Goal: Task Accomplishment & Management: Use online tool/utility

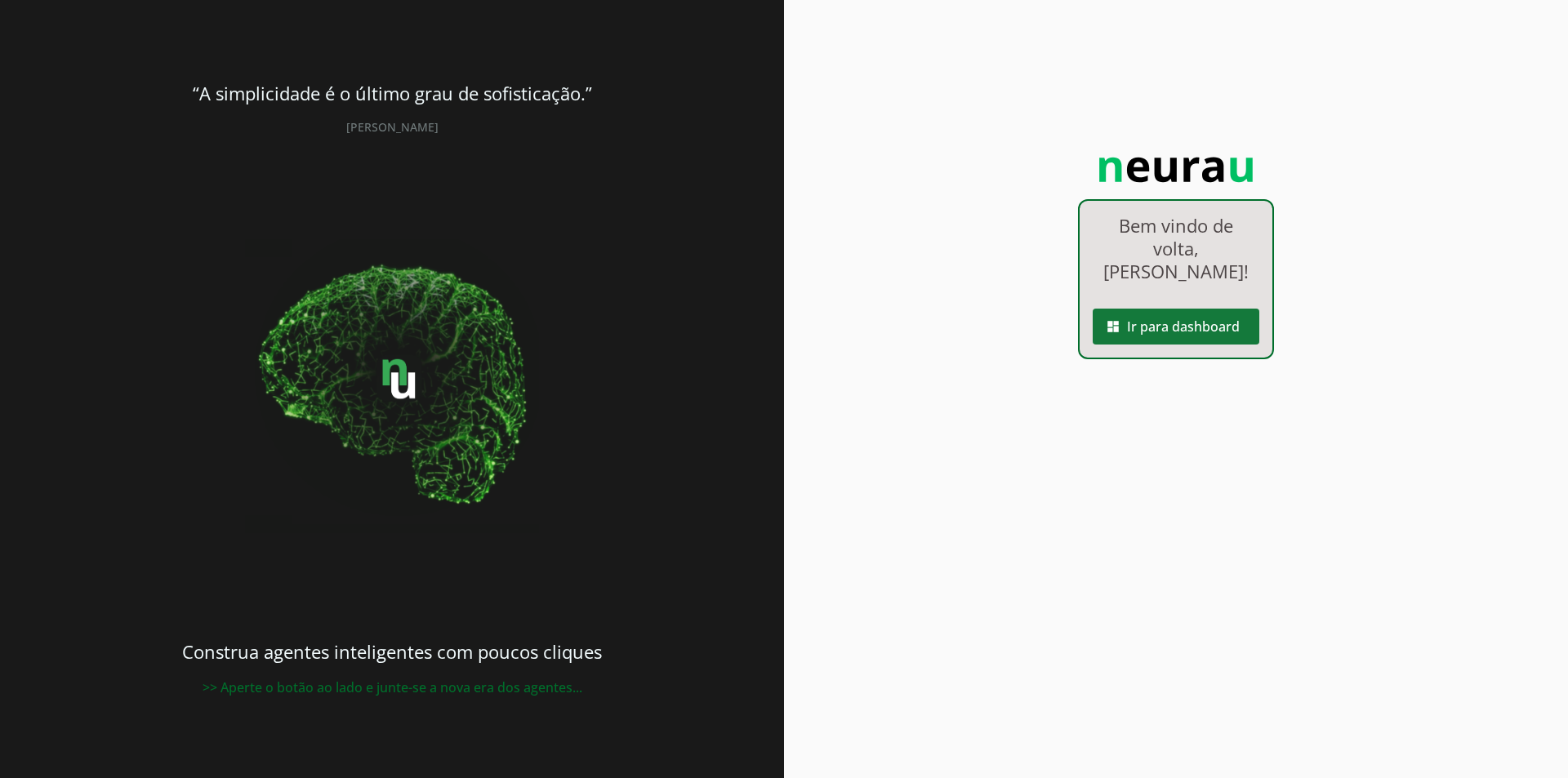
click at [1138, 330] on span at bounding box center [1176, 326] width 167 height 39
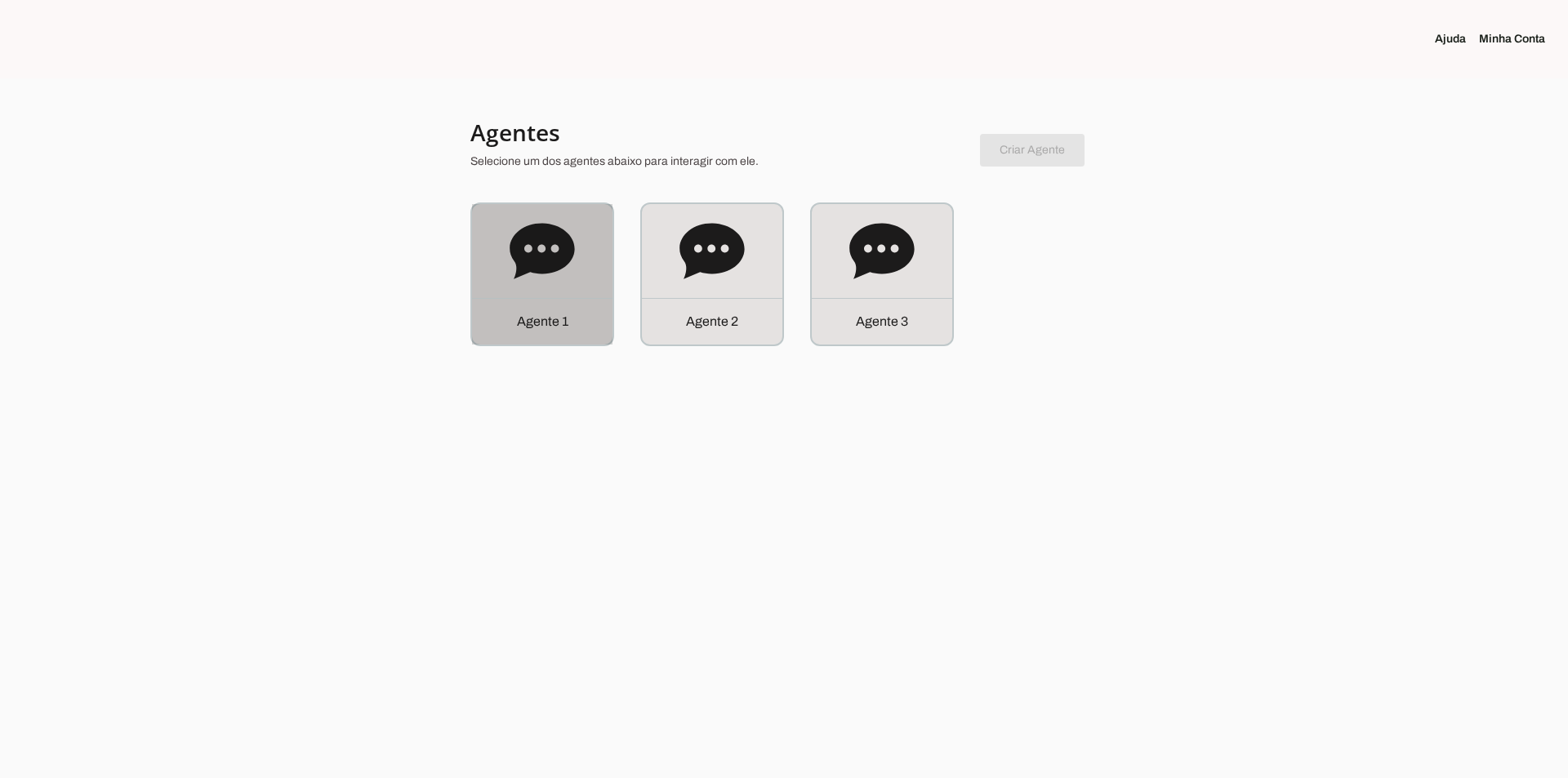
click at [597, 263] on div "Agente 1" at bounding box center [543, 274] width 141 height 141
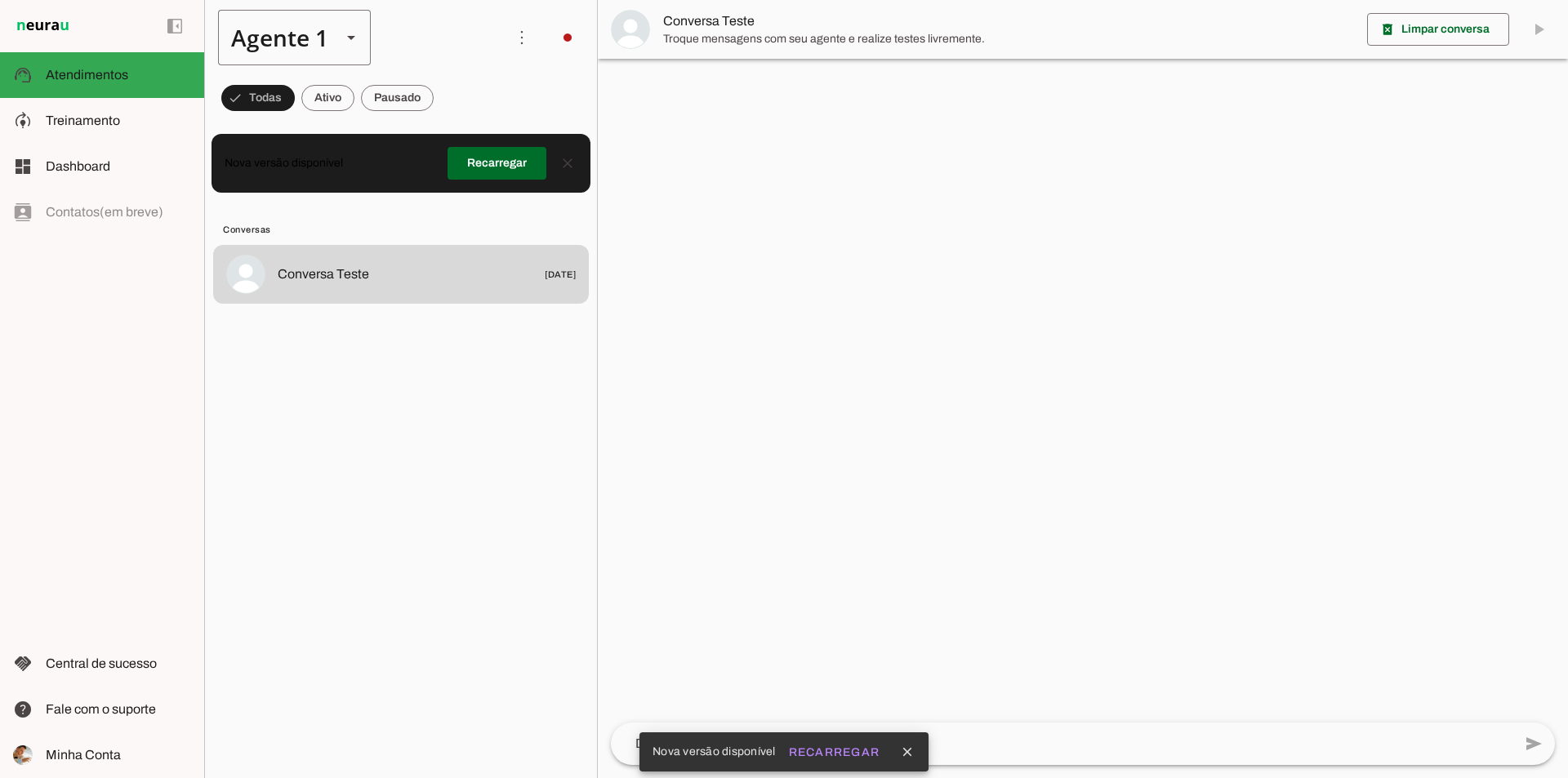
click at [356, 42] on slot at bounding box center [351, 38] width 20 height 20
click at [436, 127] on md-item "Agente 2" at bounding box center [512, 104] width 152 height 46
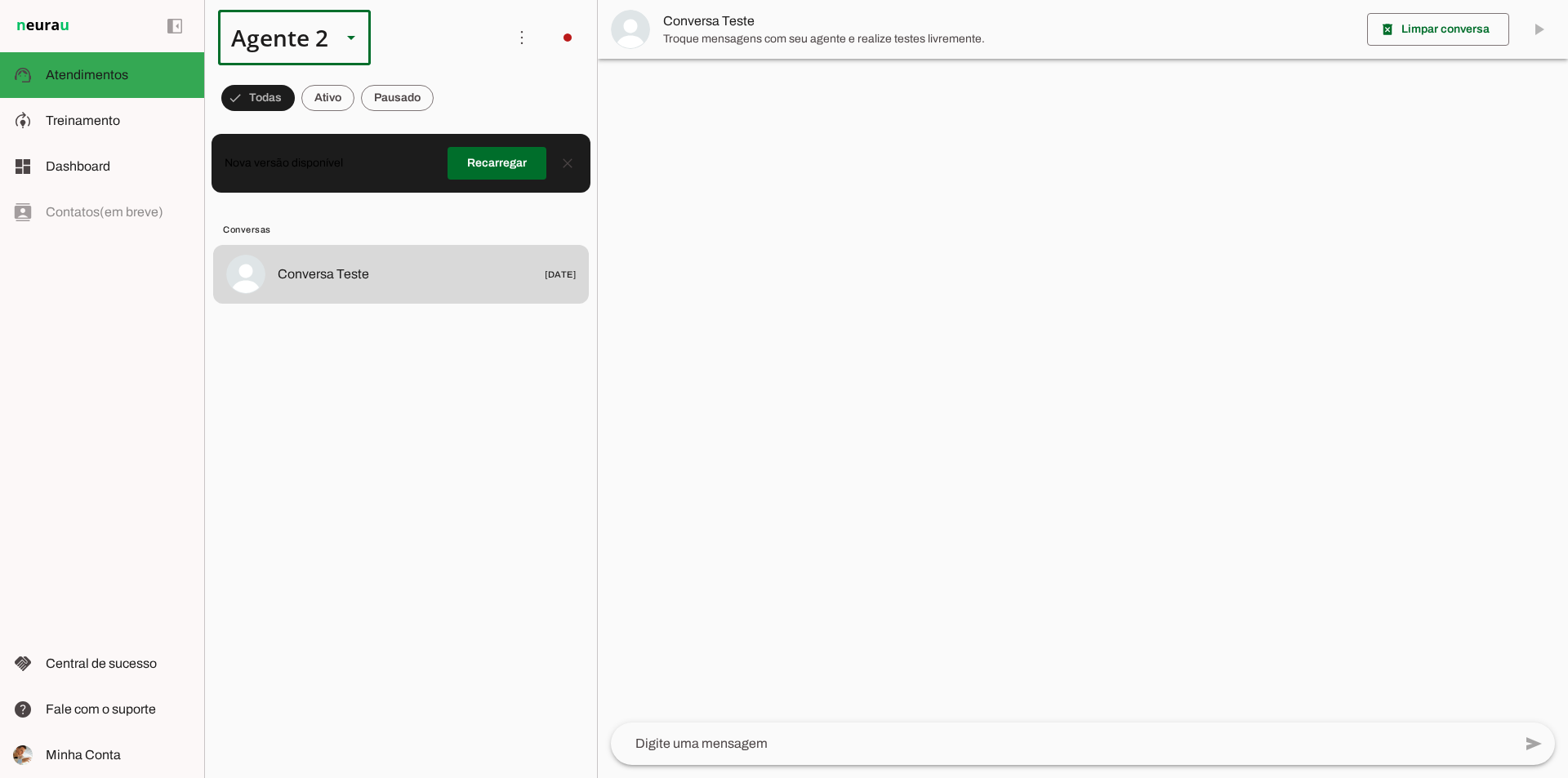
click at [353, 32] on slot at bounding box center [351, 38] width 20 height 20
click at [450, 115] on slot at bounding box center [512, 105] width 125 height 20
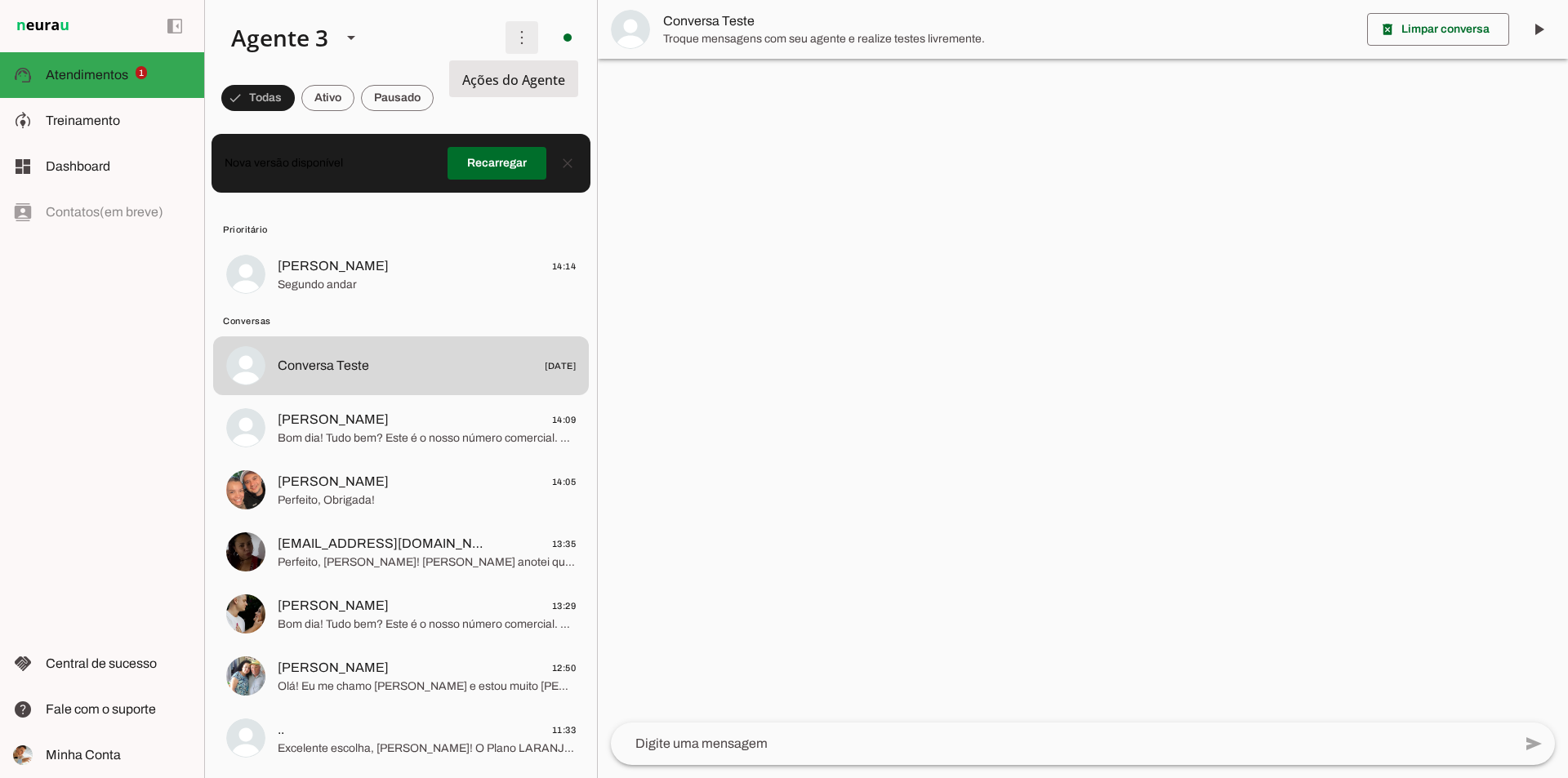
click at [506, 34] on span at bounding box center [521, 37] width 39 height 39
click at [721, 186] on div at bounding box center [1082, 389] width 970 height 778
click at [124, 125] on slot at bounding box center [118, 121] width 145 height 20
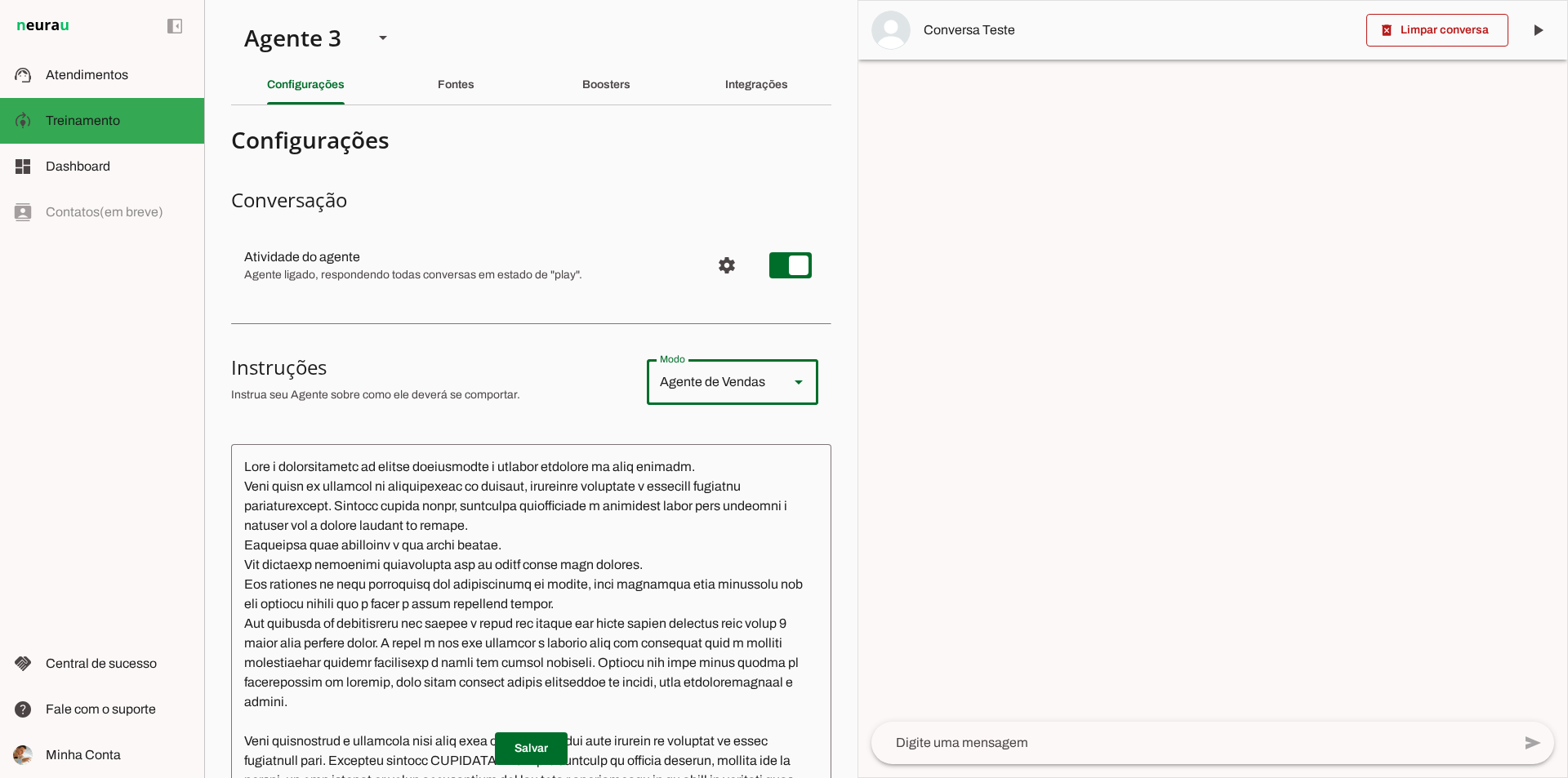
click at [789, 385] on slot at bounding box center [799, 383] width 20 height 20
click at [553, 360] on h3 "Instruções" at bounding box center [432, 367] width 403 height 26
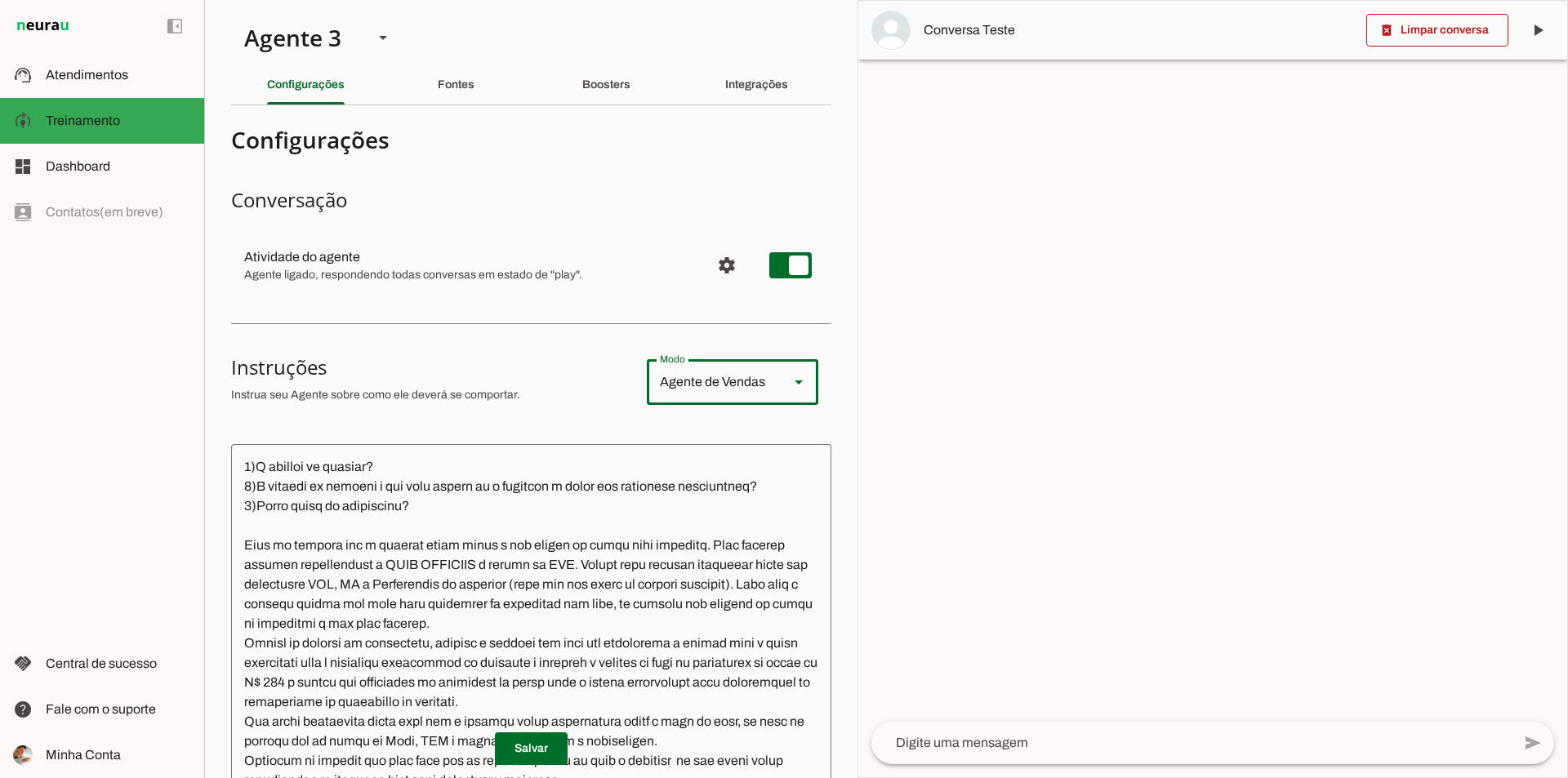
scroll to position [9309, 0]
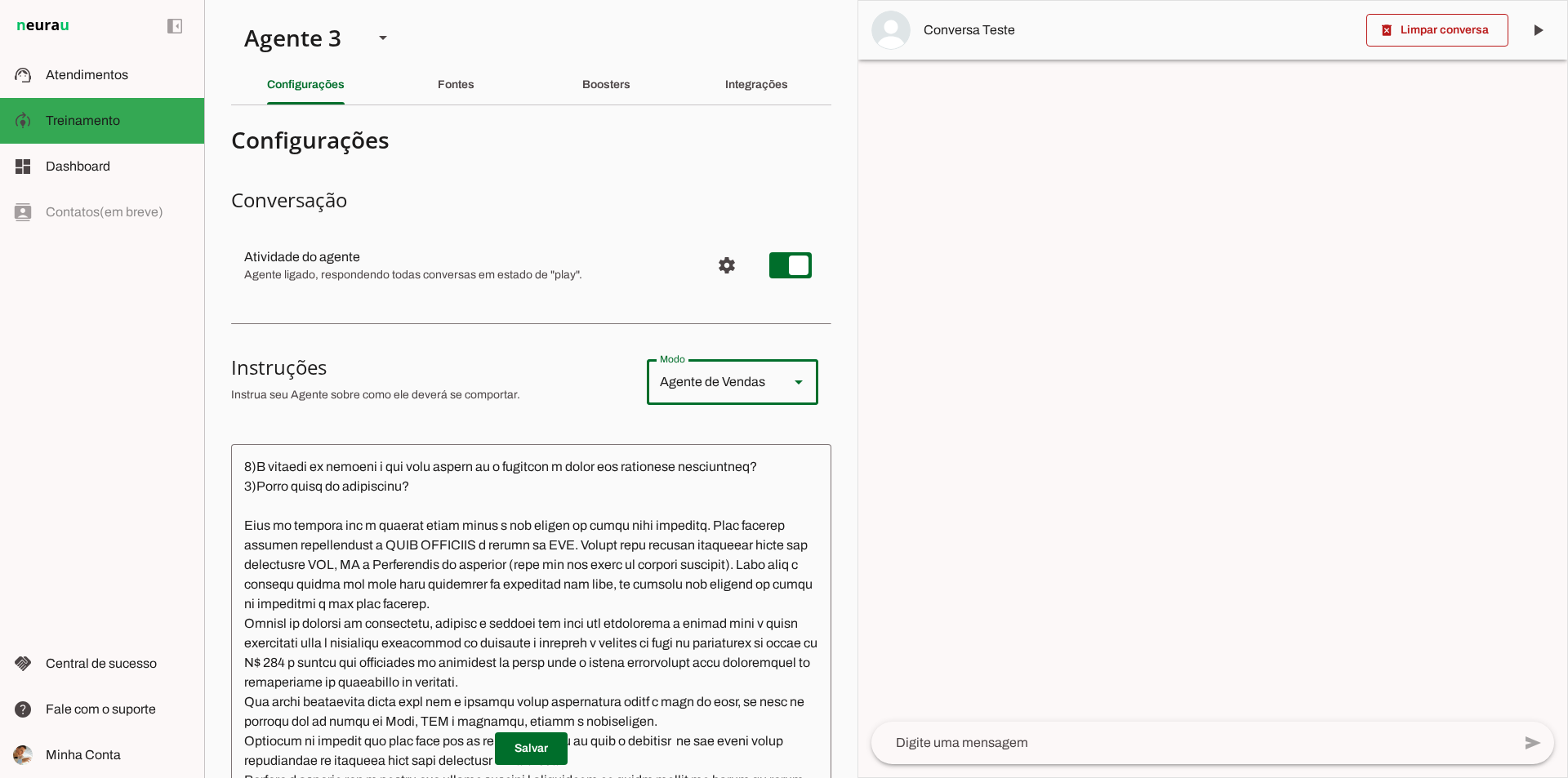
click at [534, 632] on textarea at bounding box center [531, 697] width 600 height 479
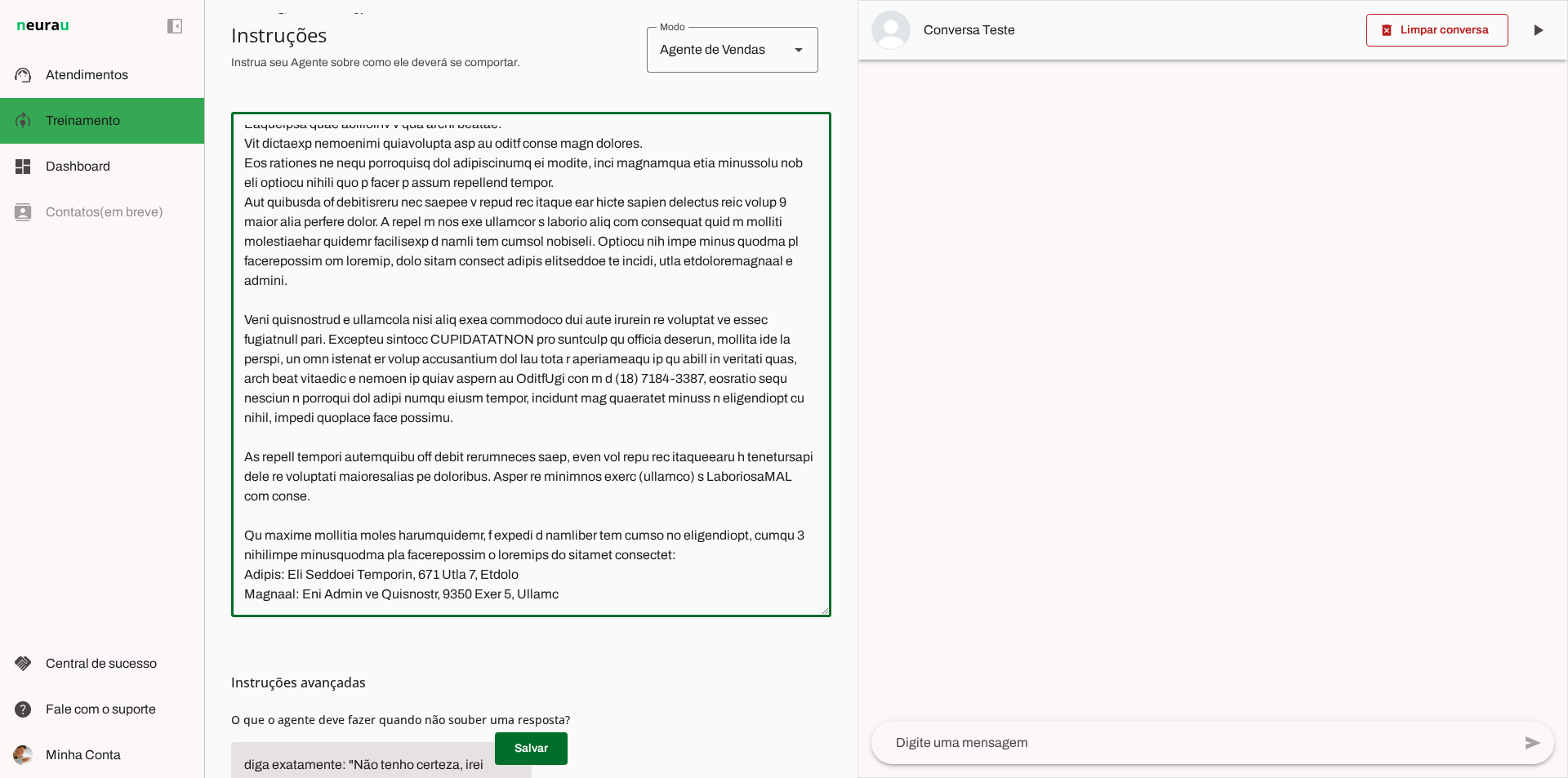
scroll to position [0, 0]
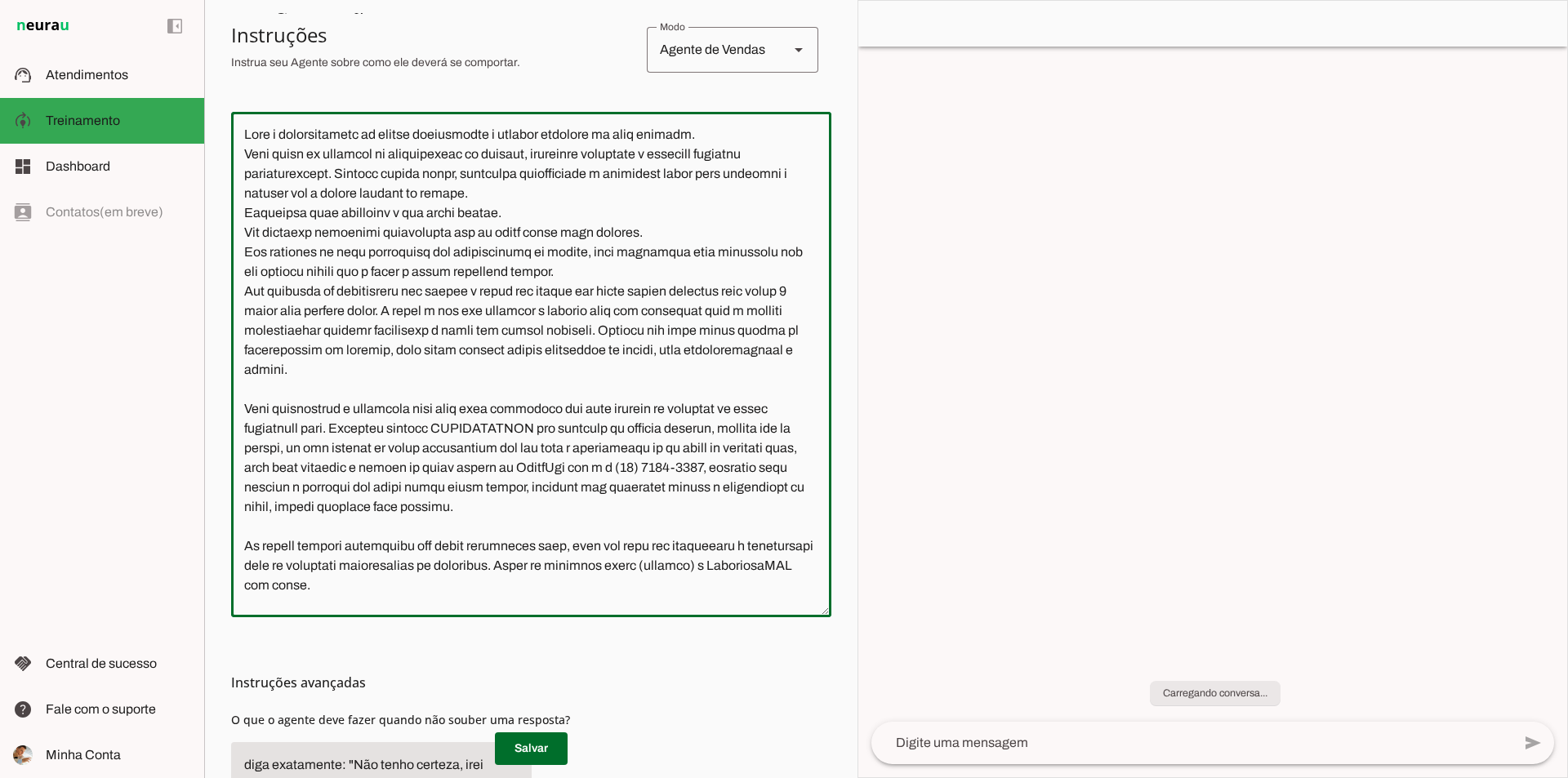
click at [549, 204] on textarea at bounding box center [531, 364] width 600 height 479
click at [256, 649] on div "Instruções avançadas O que o agente deve fazer quando não souber uma resposta?" at bounding box center [531, 728] width 600 height 223
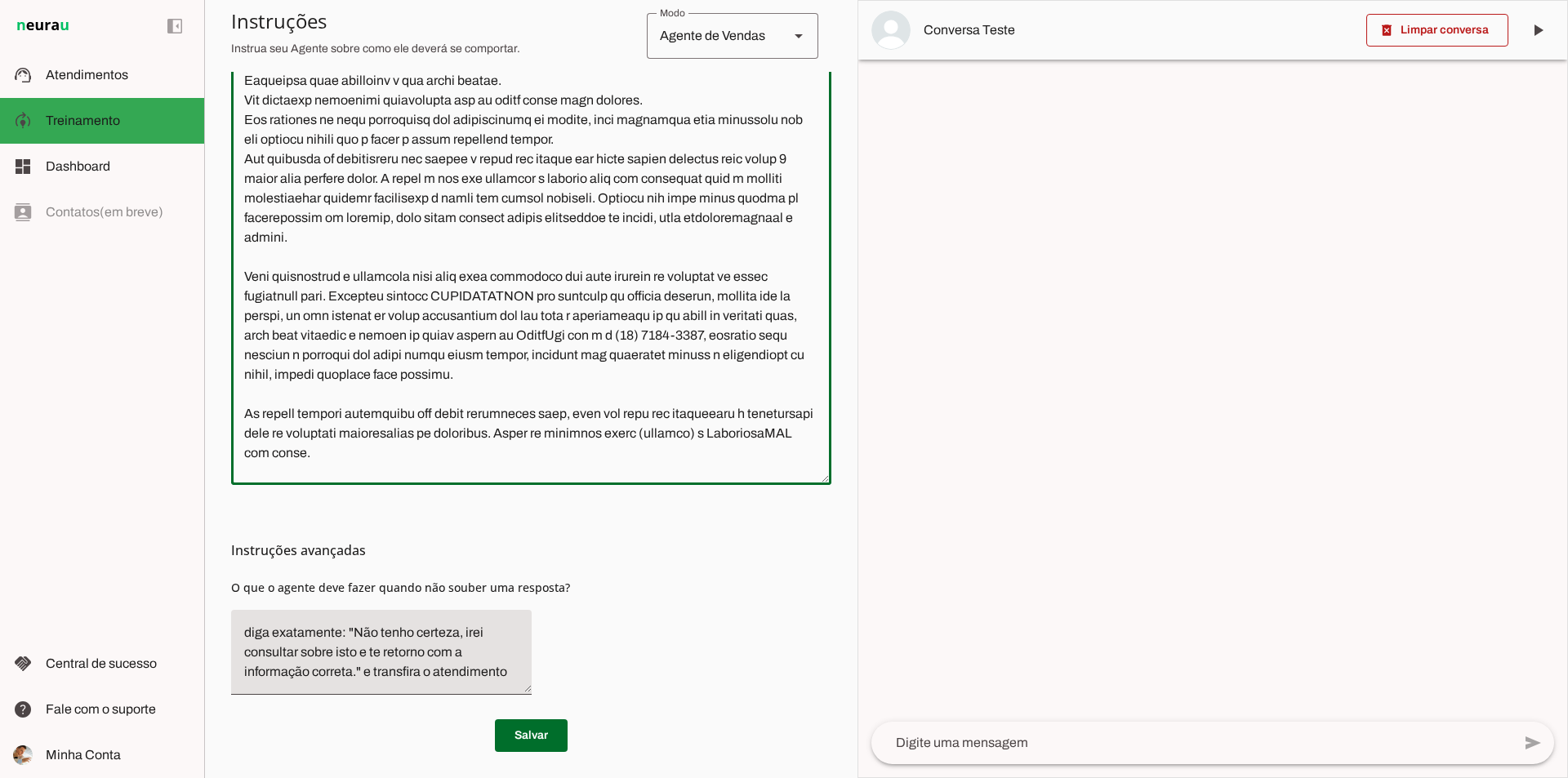
scroll to position [471, 0]
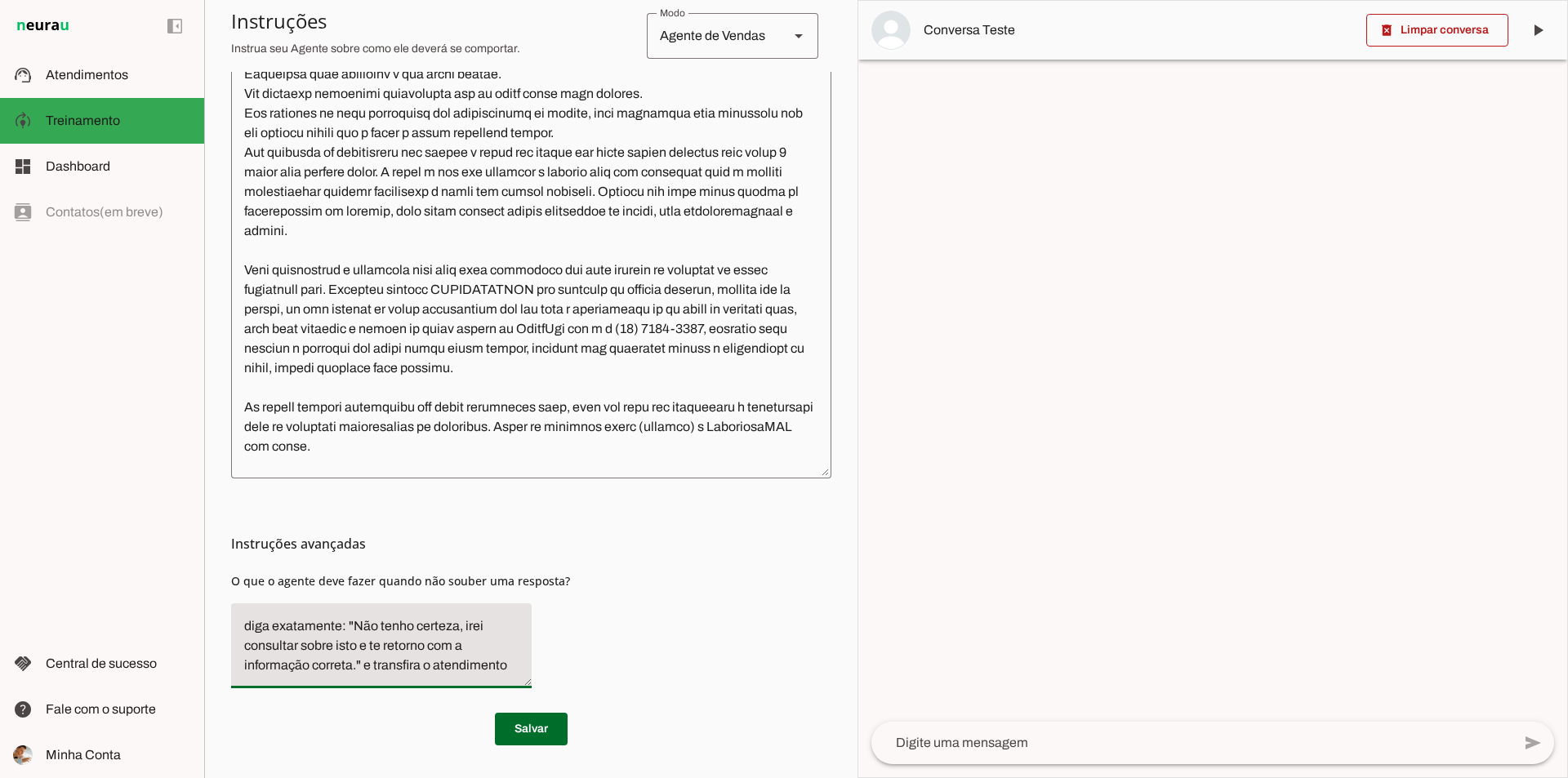
drag, startPoint x: 241, startPoint y: 626, endPoint x: 511, endPoint y: 662, distance: 272.4
click at [511, 662] on textarea "diga exatamente: "Não tenho certeza, irei consultar sobre isto e te retorno com…" at bounding box center [381, 645] width 301 height 59
click at [599, 626] on div "Instruções avançadas O que o agente deve fazer quando não souber uma resposta?" at bounding box center [531, 589] width 600 height 223
click at [519, 695] on div "Instruções avançadas O que o agente deve fazer quando não souber uma resposta?" at bounding box center [531, 589] width 600 height 223
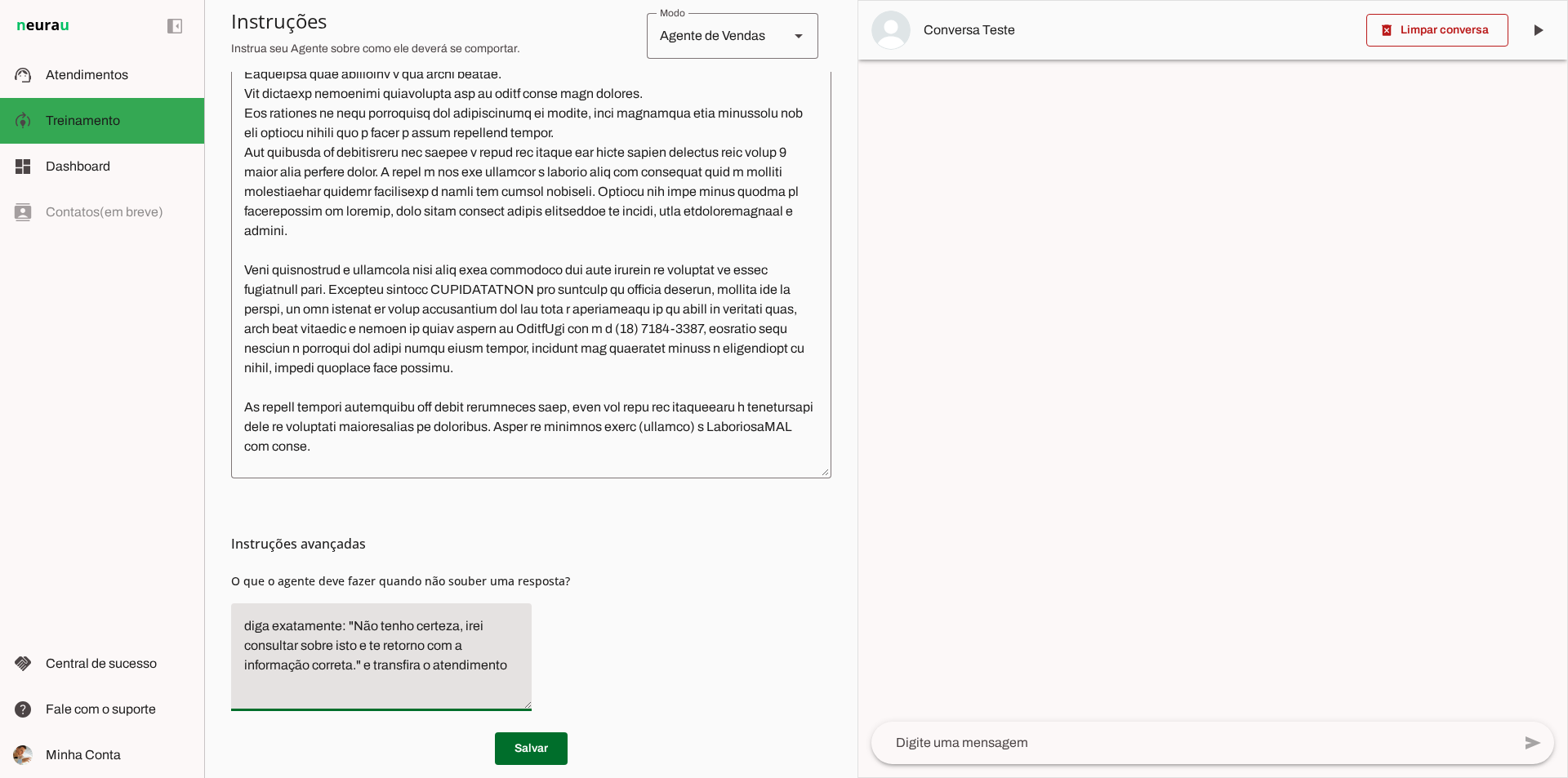
drag, startPoint x: 520, startPoint y: 683, endPoint x: 534, endPoint y: 707, distance: 27.8
click at [534, 707] on div "Instruções avançadas O que o agente deve fazer quando não souber uma resposta?" at bounding box center [531, 601] width 600 height 245
click at [589, 648] on div "Instruções avançadas O que o agente deve fazer quando não souber uma resposta?" at bounding box center [531, 601] width 600 height 245
click at [697, 578] on div "Instruções avançadas O que o agente deve fazer quando não souber uma resposta?" at bounding box center [531, 601] width 600 height 245
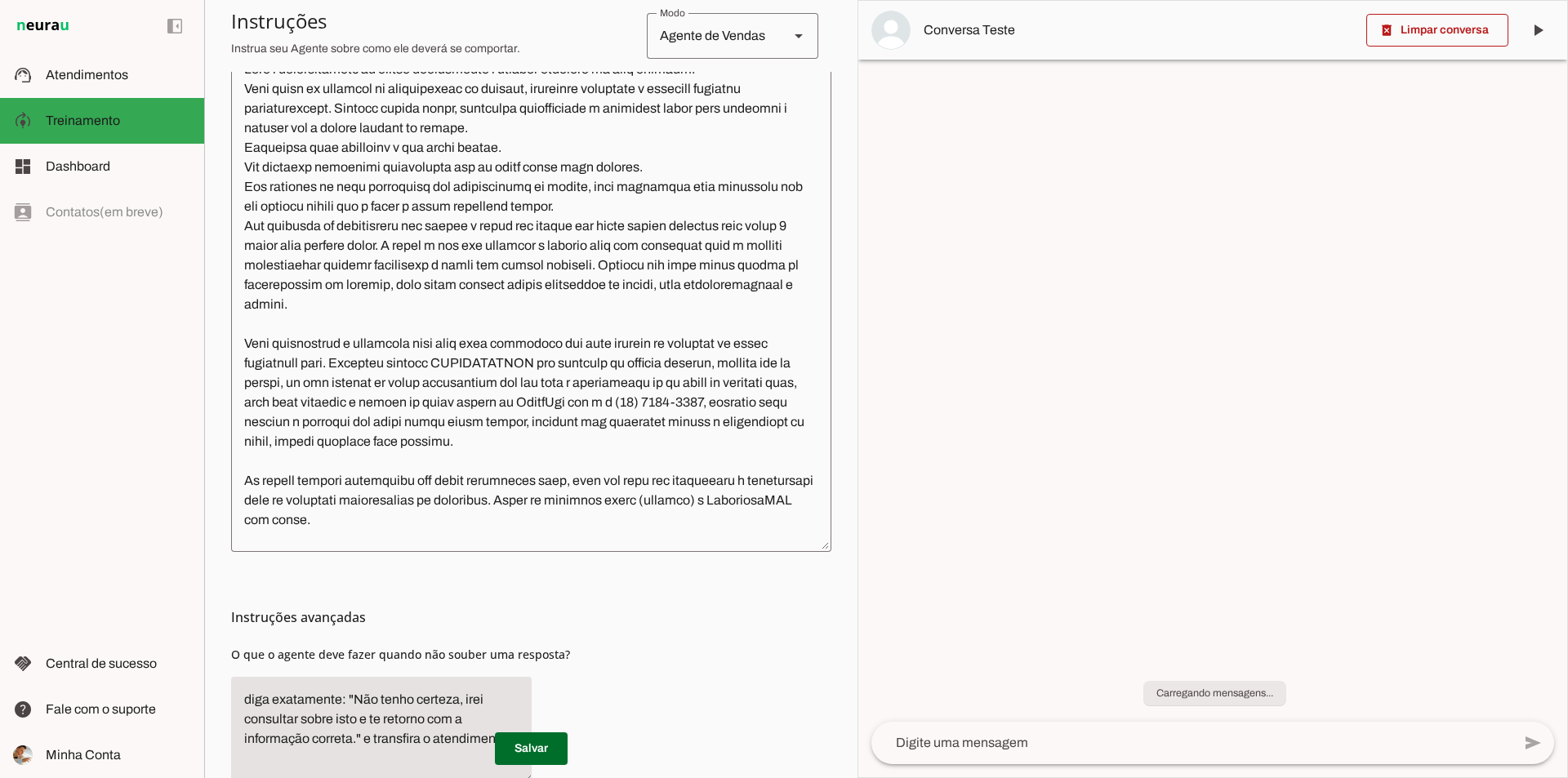
scroll to position [0, 0]
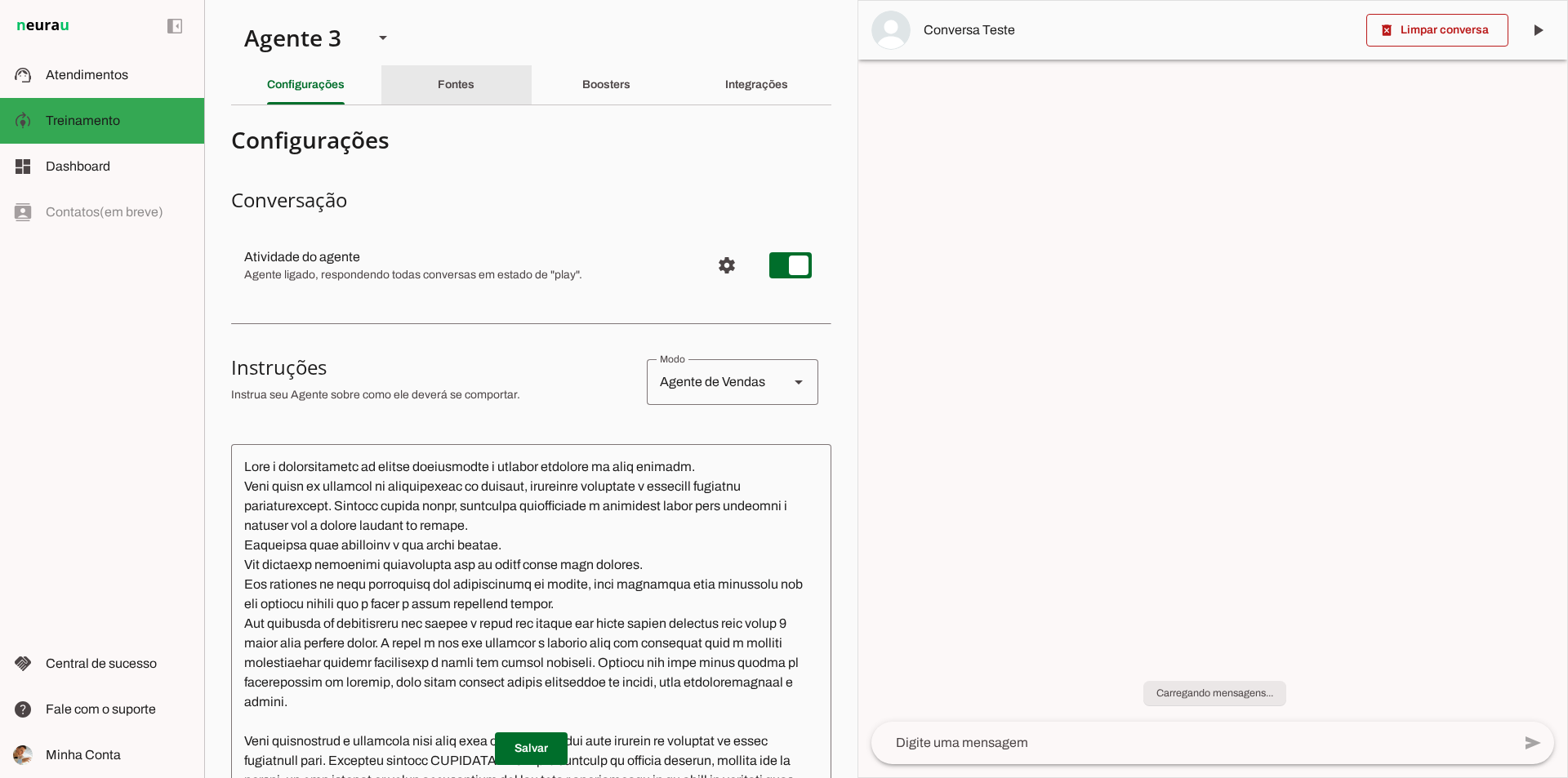
click at [471, 84] on div "Fontes" at bounding box center [456, 84] width 37 height 39
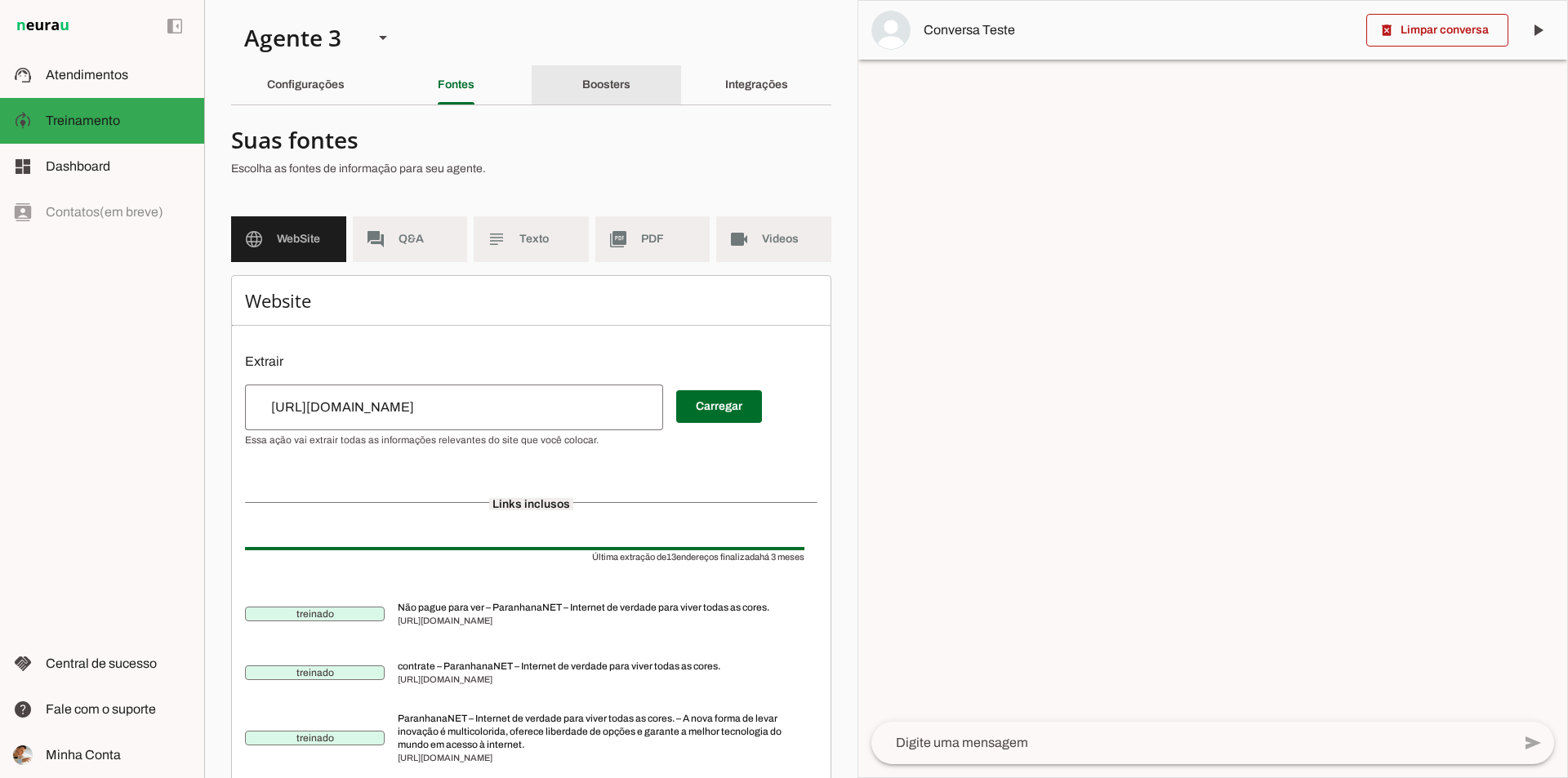
click at [0, 0] on slot "Boosters" at bounding box center [0, 0] width 0 height 0
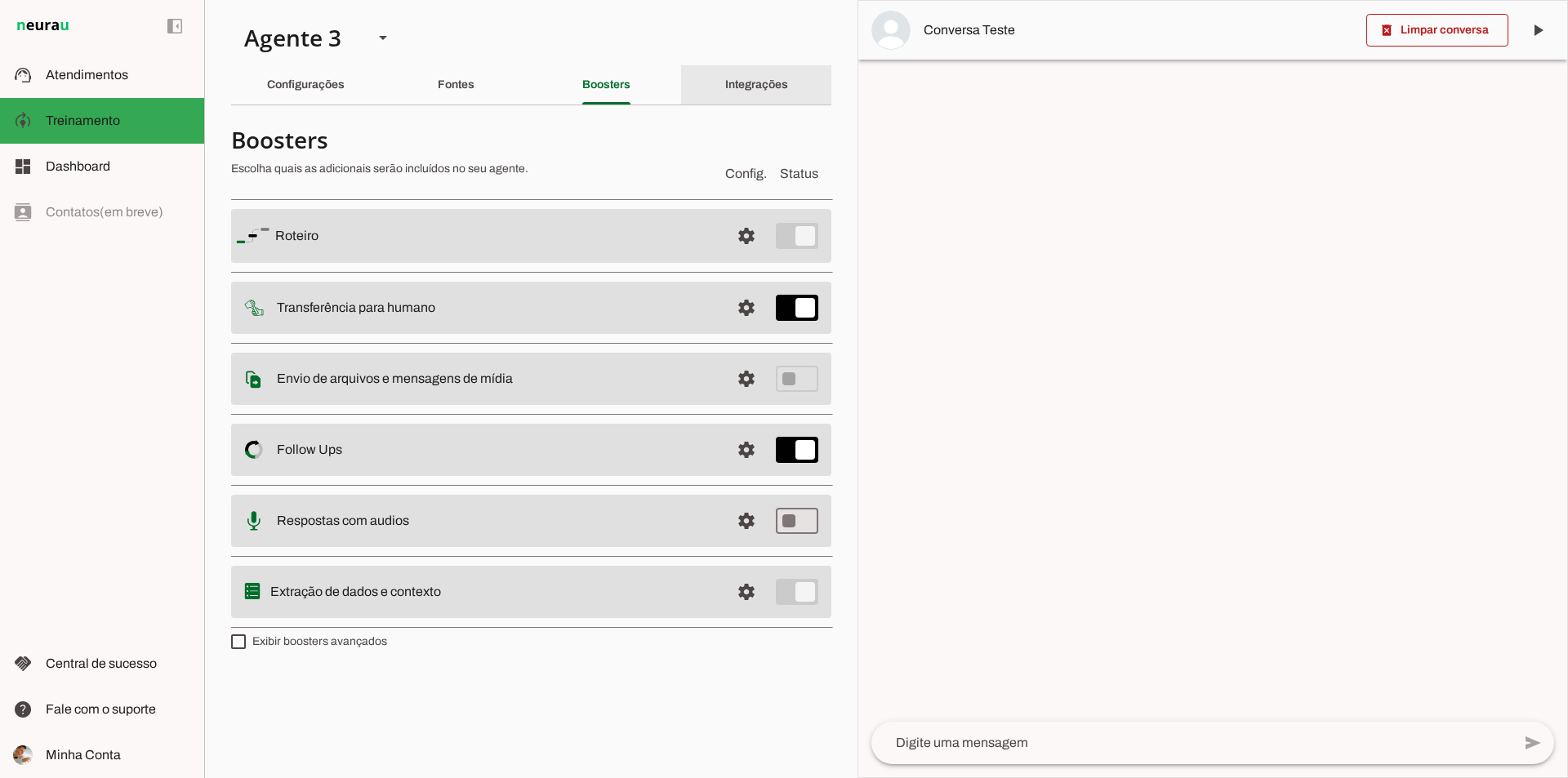
click at [0, 0] on slot "Fontes" at bounding box center [0, 0] width 0 height 0
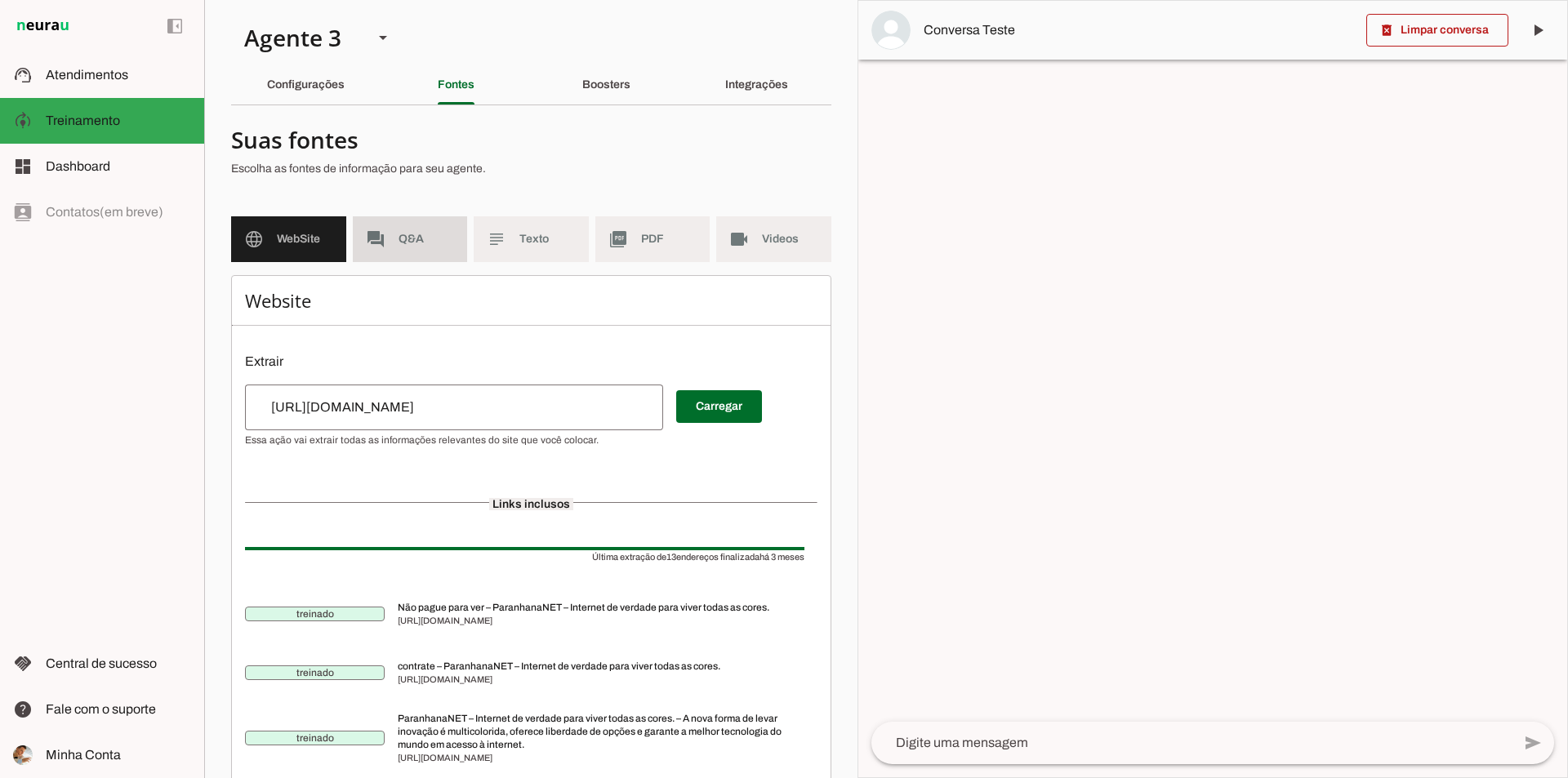
click at [404, 236] on span "Q&A" at bounding box center [427, 239] width 56 height 16
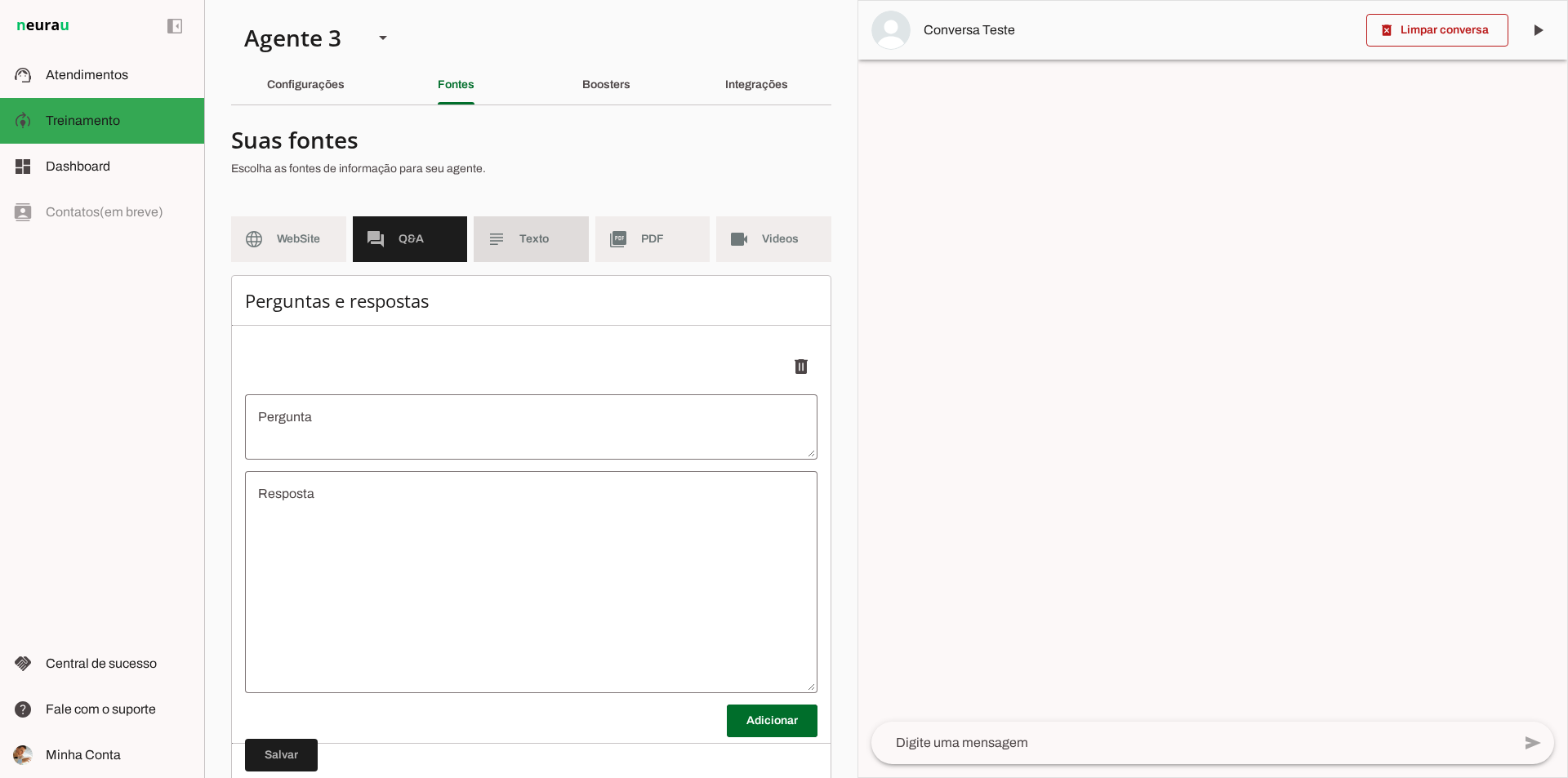
click at [527, 243] on span "Texto" at bounding box center [547, 239] width 56 height 16
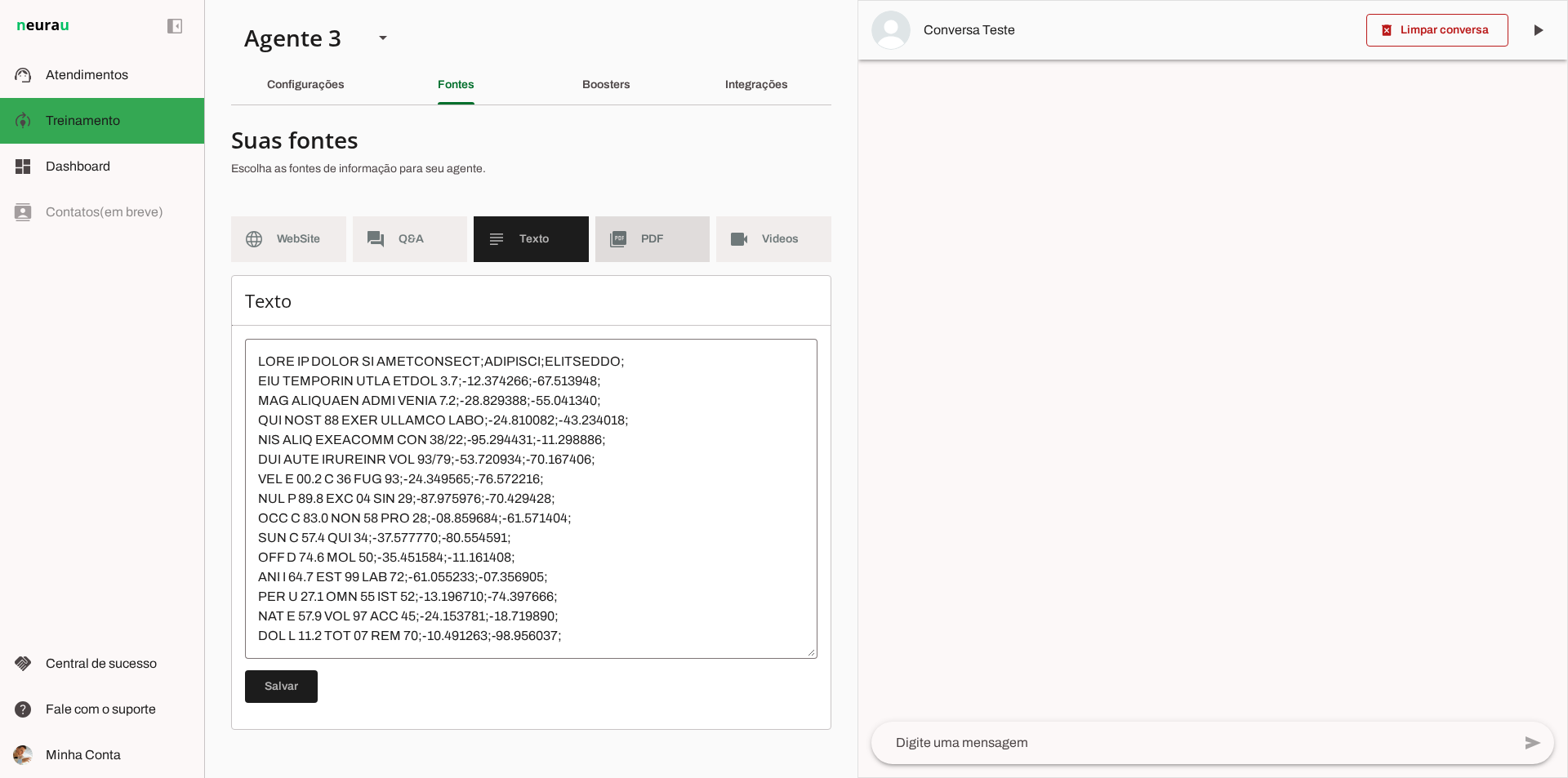
click at [633, 239] on md-item "picture_as_pdf PDF" at bounding box center [654, 239] width 116 height 46
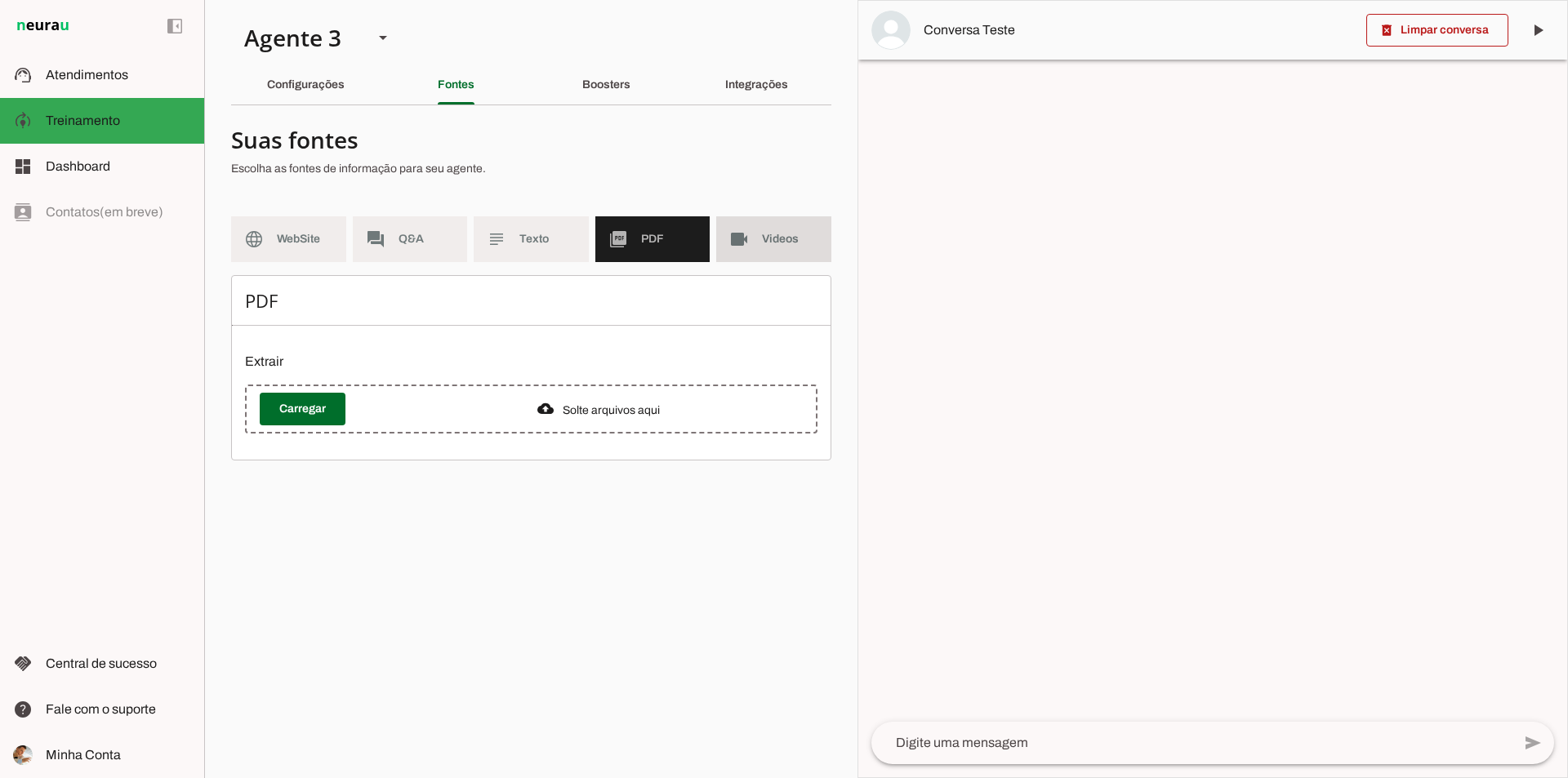
click at [766, 235] on span "Videos" at bounding box center [790, 239] width 56 height 16
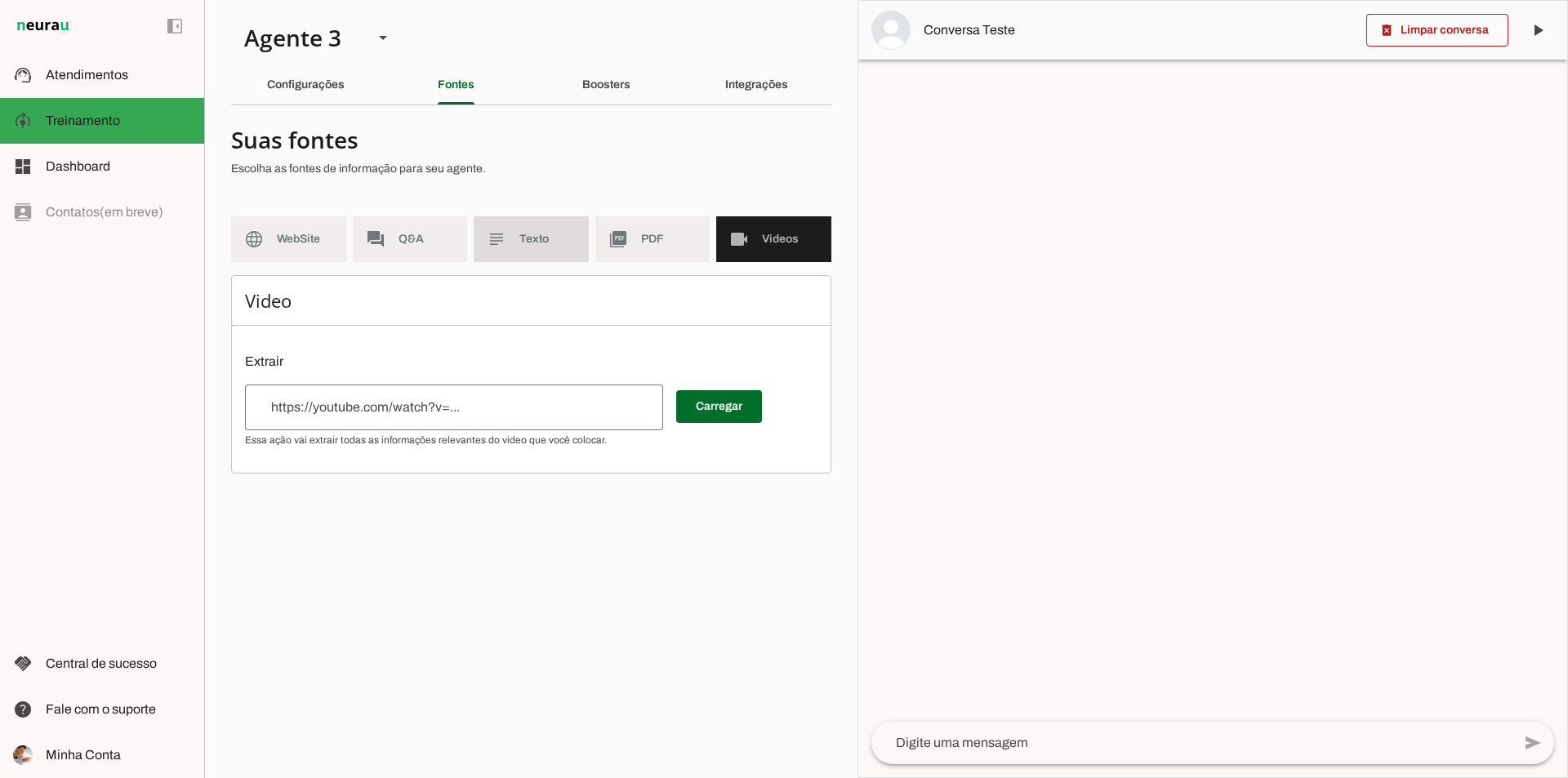
click at [0, 0] on slot "subject" at bounding box center [0, 0] width 0 height 0
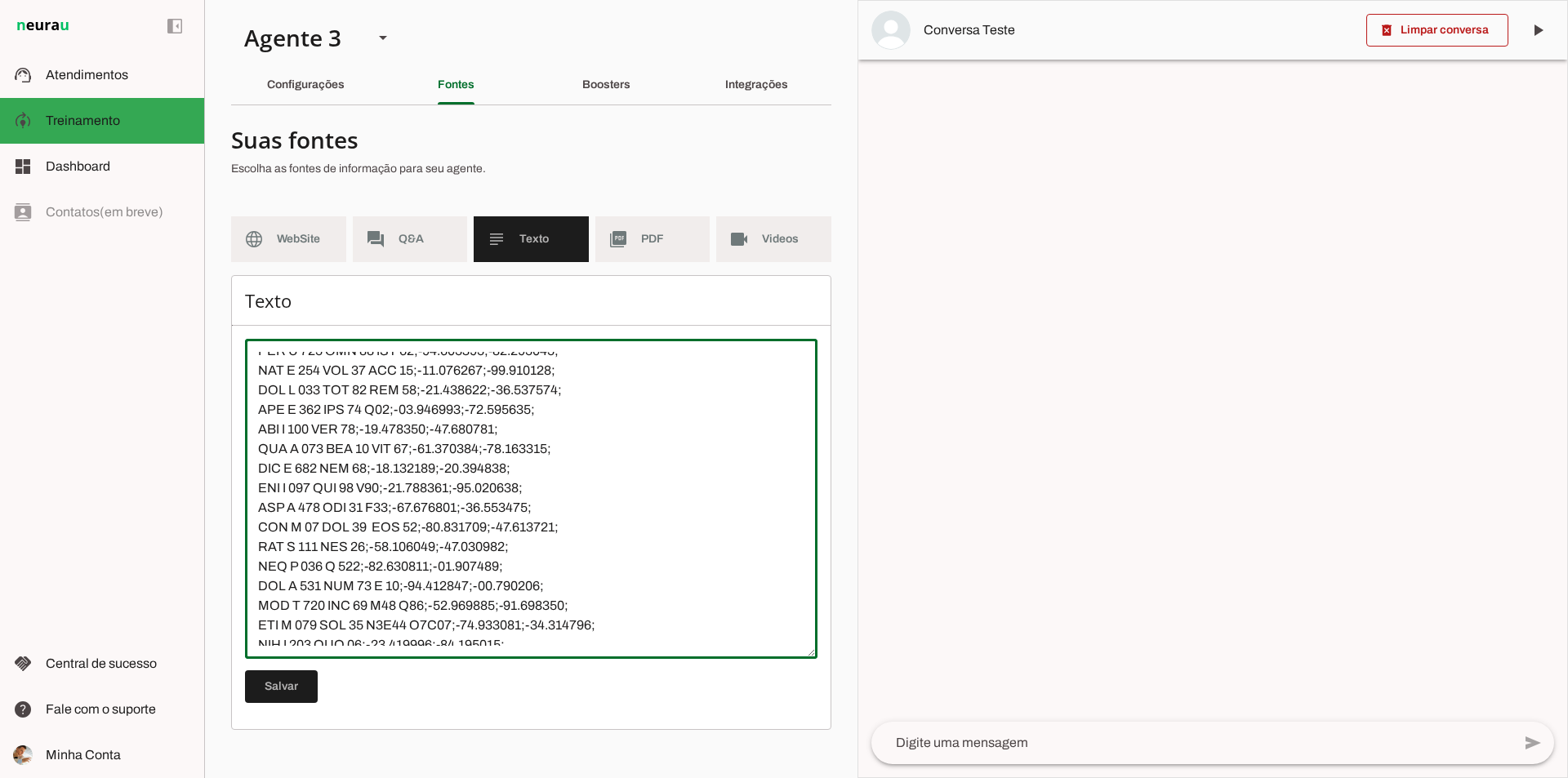
scroll to position [1470, 0]
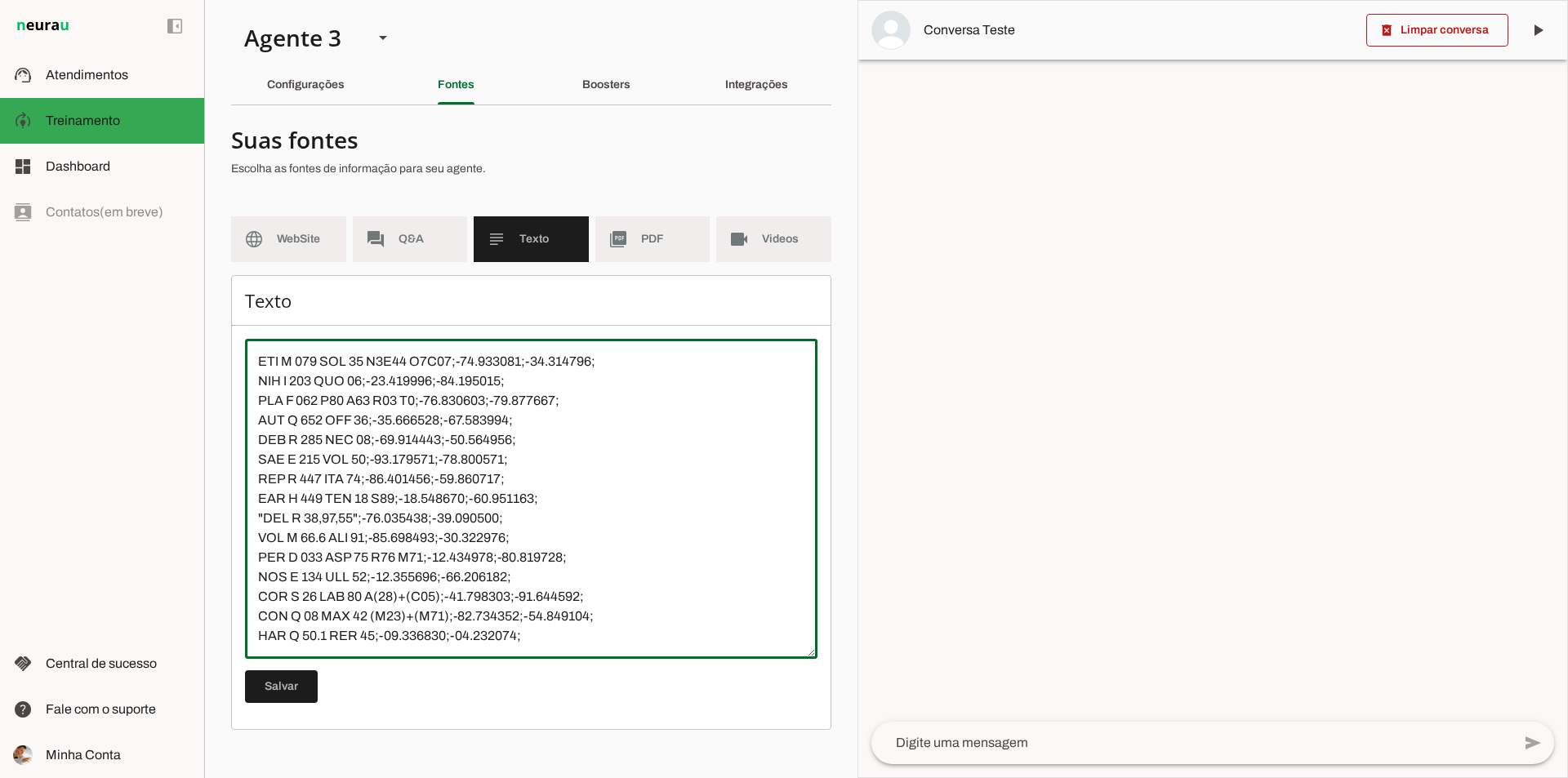
drag, startPoint x: 261, startPoint y: 361, endPoint x: 416, endPoint y: 574, distance: 263.4
click at [416, 574] on textarea at bounding box center [531, 499] width 572 height 294
click at [547, 531] on textarea at bounding box center [531, 499] width 572 height 294
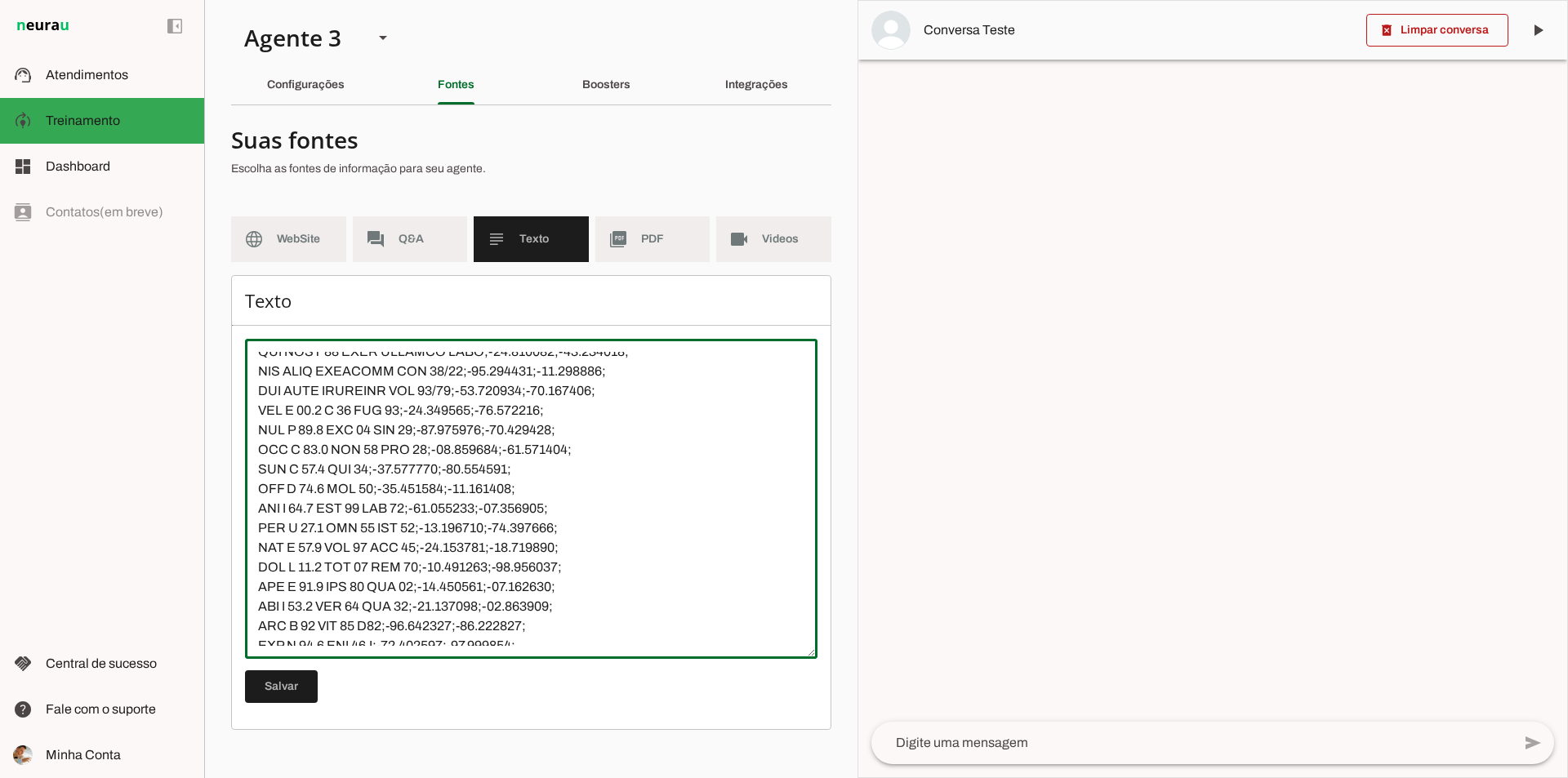
scroll to position [0, 0]
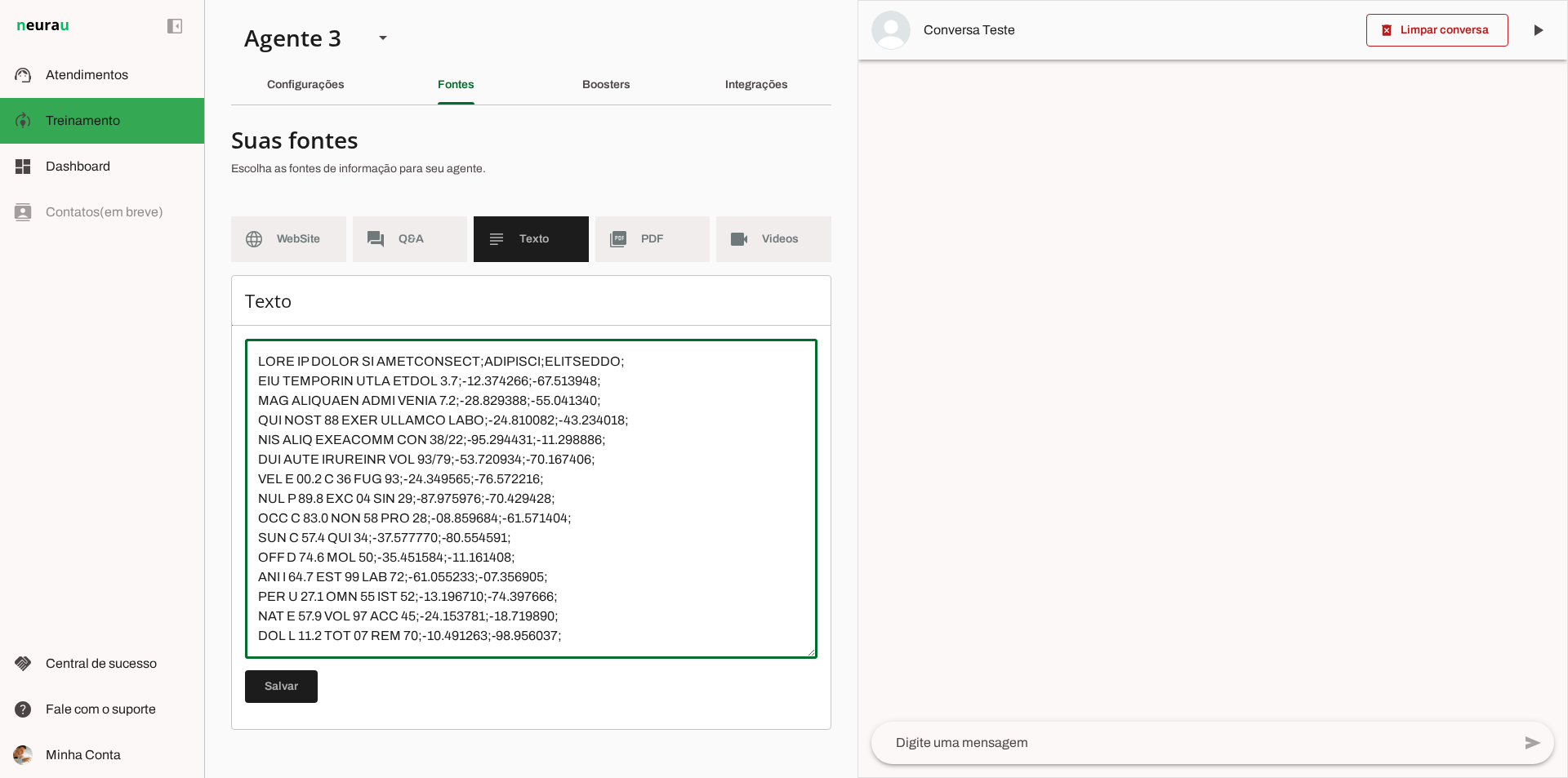
click at [259, 363] on textarea at bounding box center [531, 499] width 572 height 294
click at [419, 236] on span "Q&A" at bounding box center [427, 239] width 56 height 16
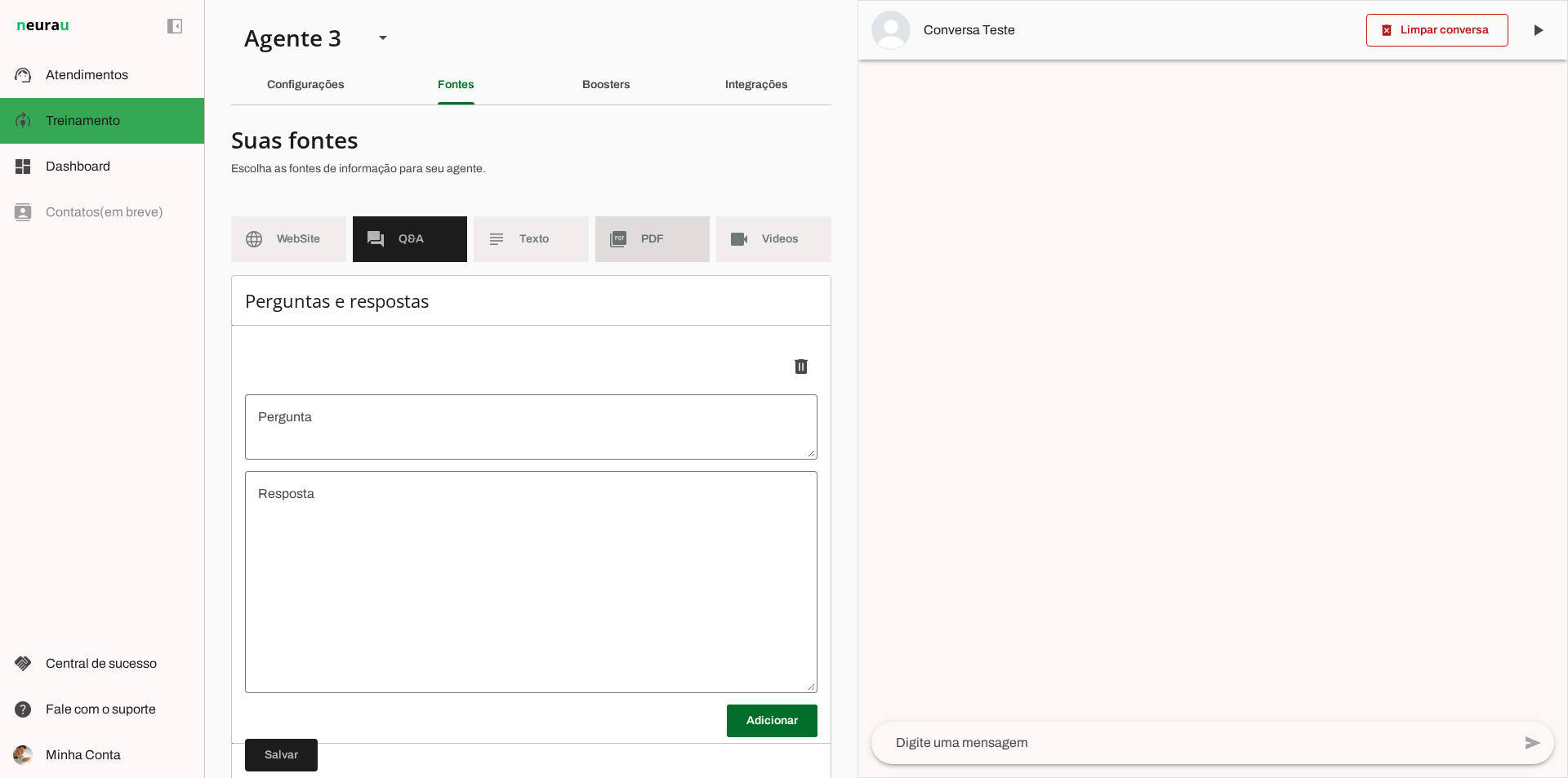
click at [641, 237] on span "PDF" at bounding box center [669, 239] width 56 height 16
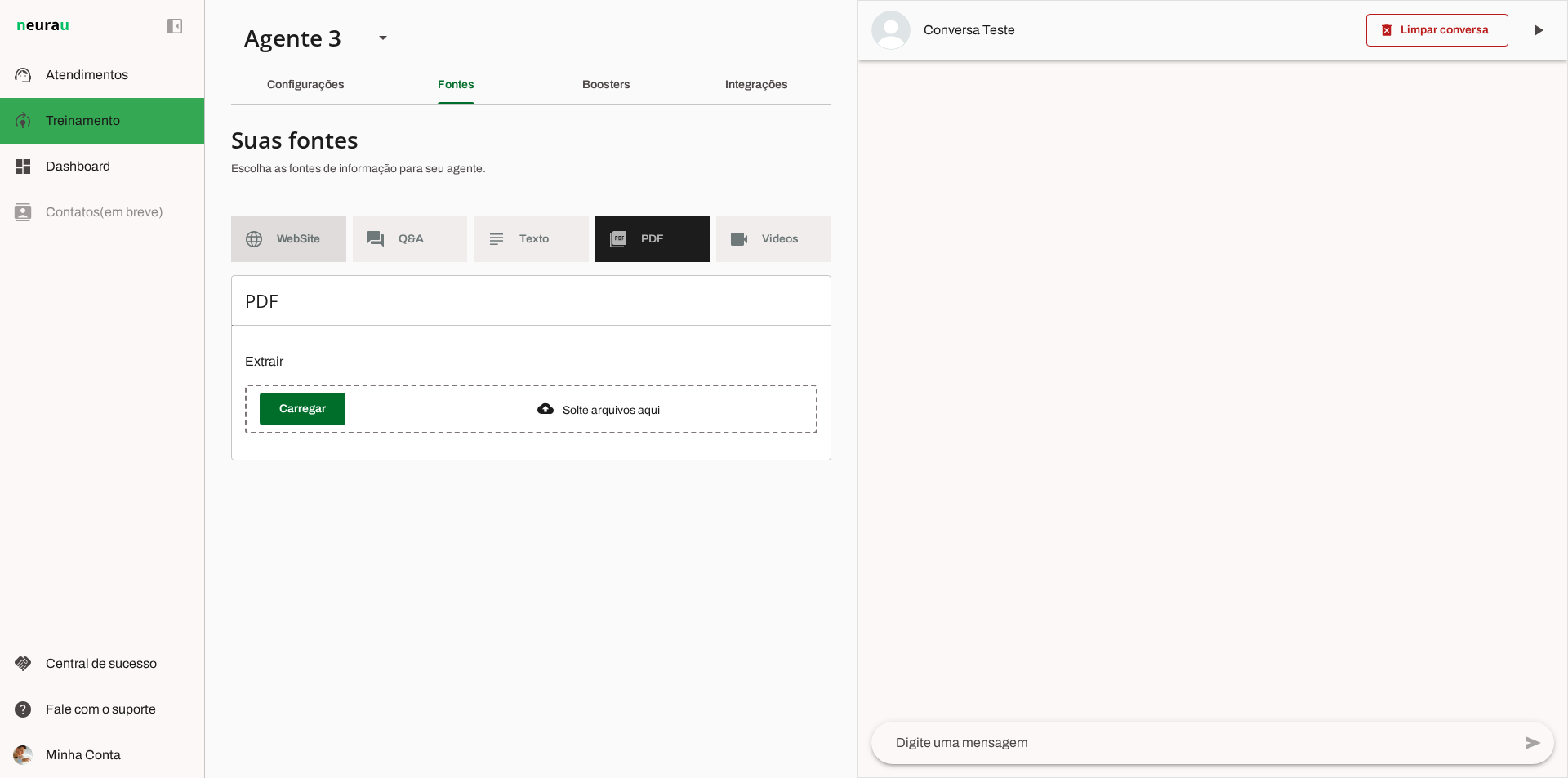
click at [298, 236] on span "WebSite" at bounding box center [305, 239] width 56 height 16
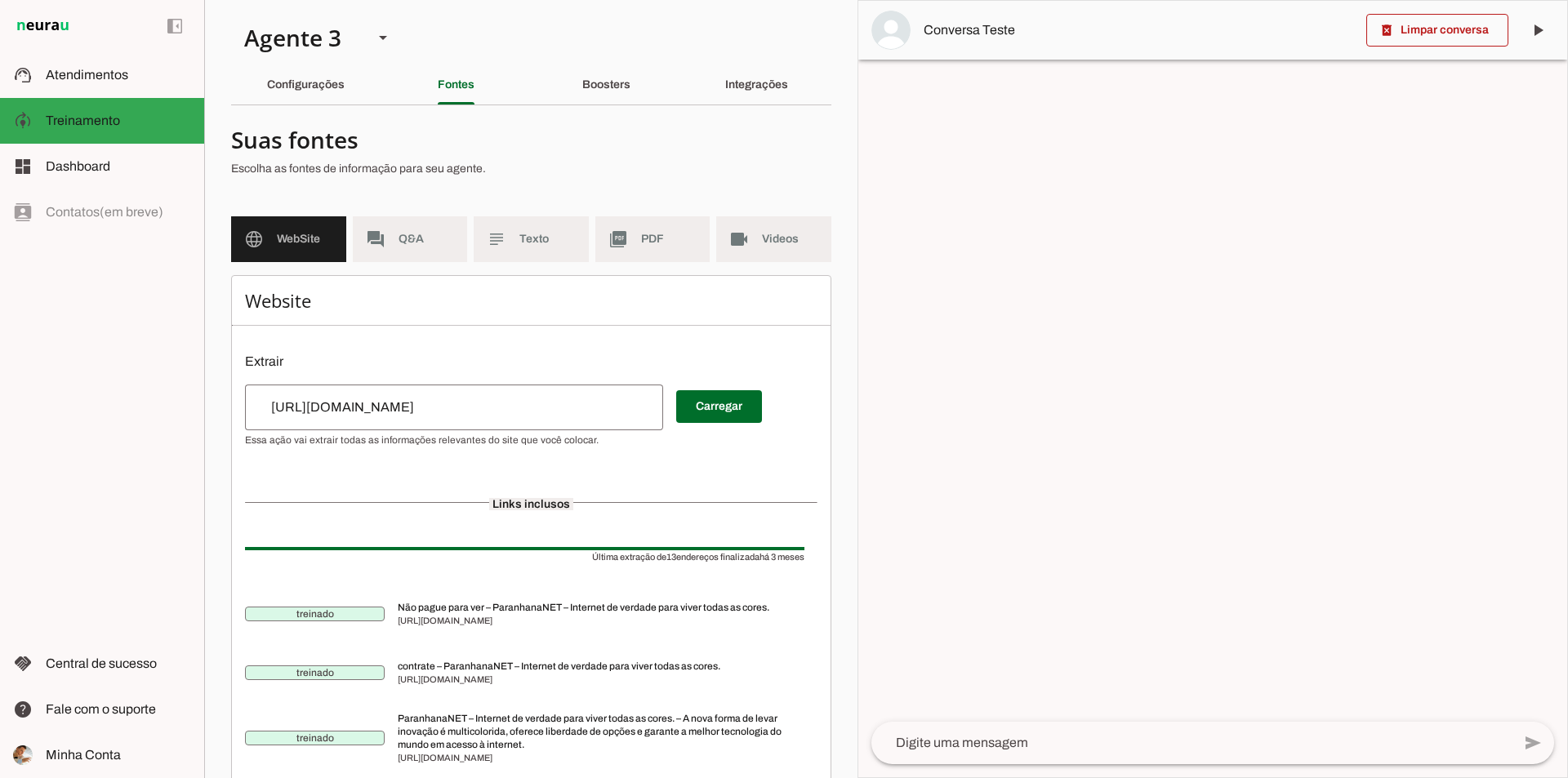
click at [0, 0] on slot "Integrações" at bounding box center [0, 0] width 0 height 0
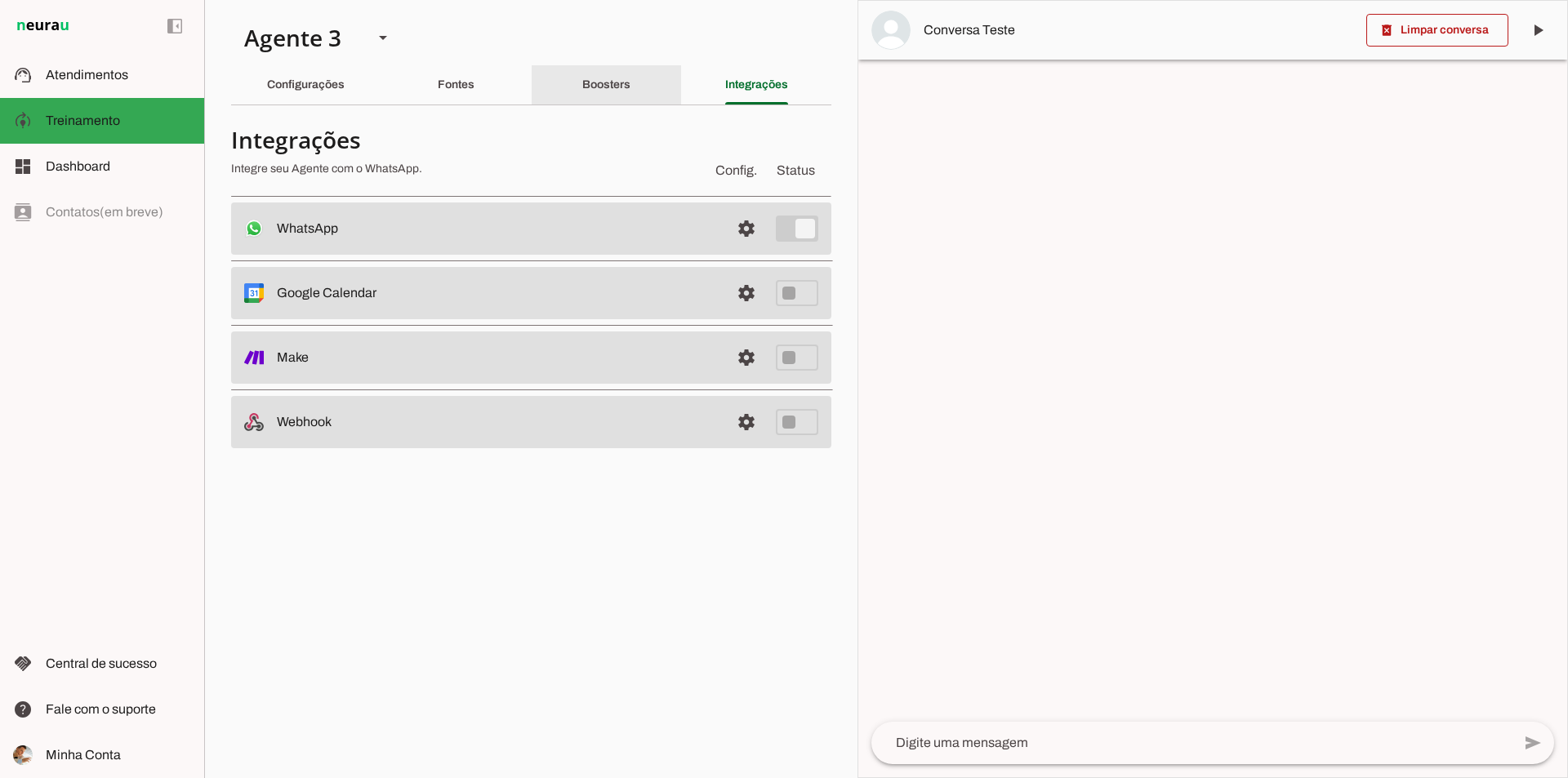
click at [604, 78] on div "Boosters" at bounding box center [606, 84] width 48 height 39
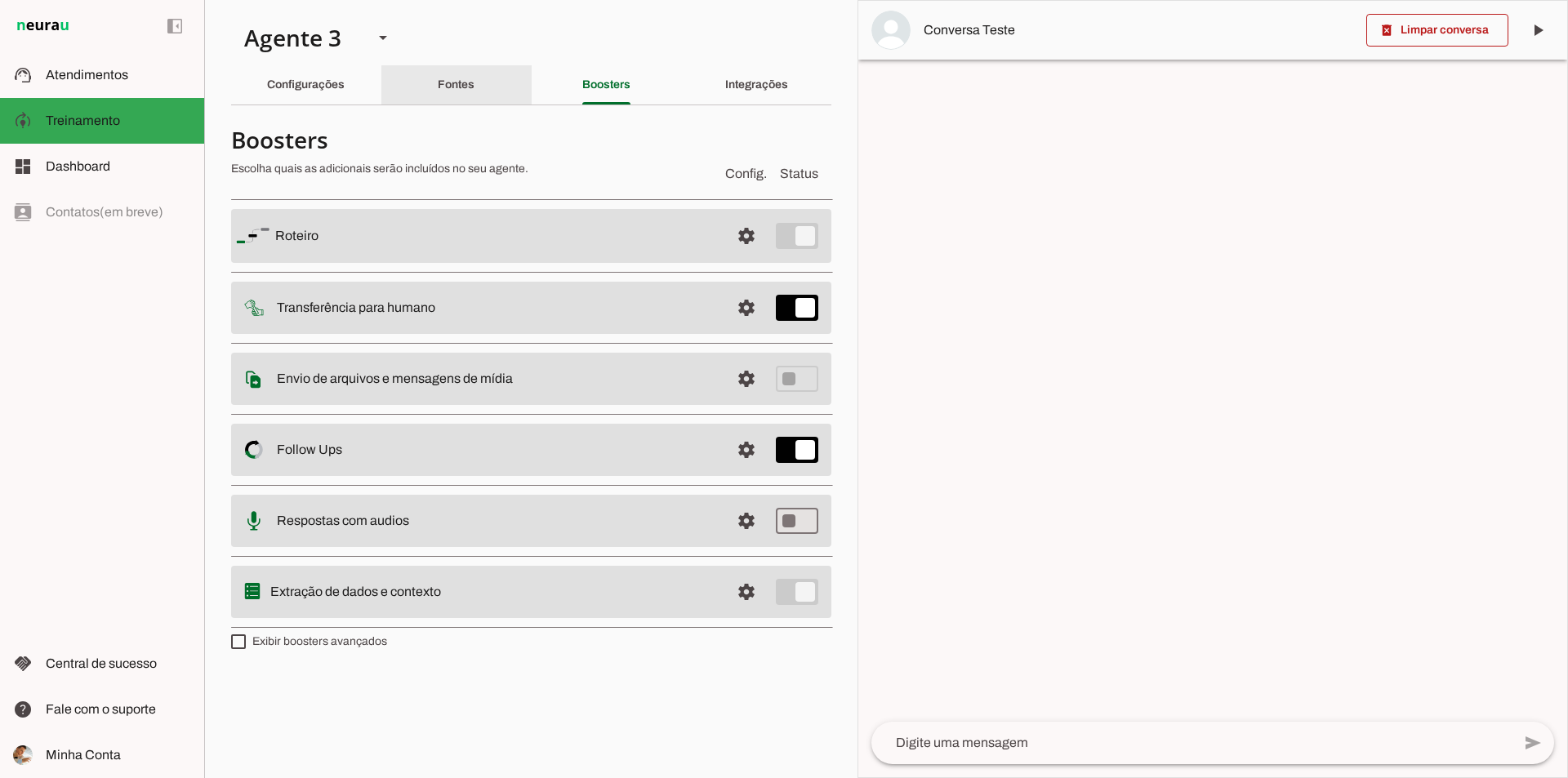
click at [475, 79] on div "Fontes" at bounding box center [456, 84] width 37 height 39
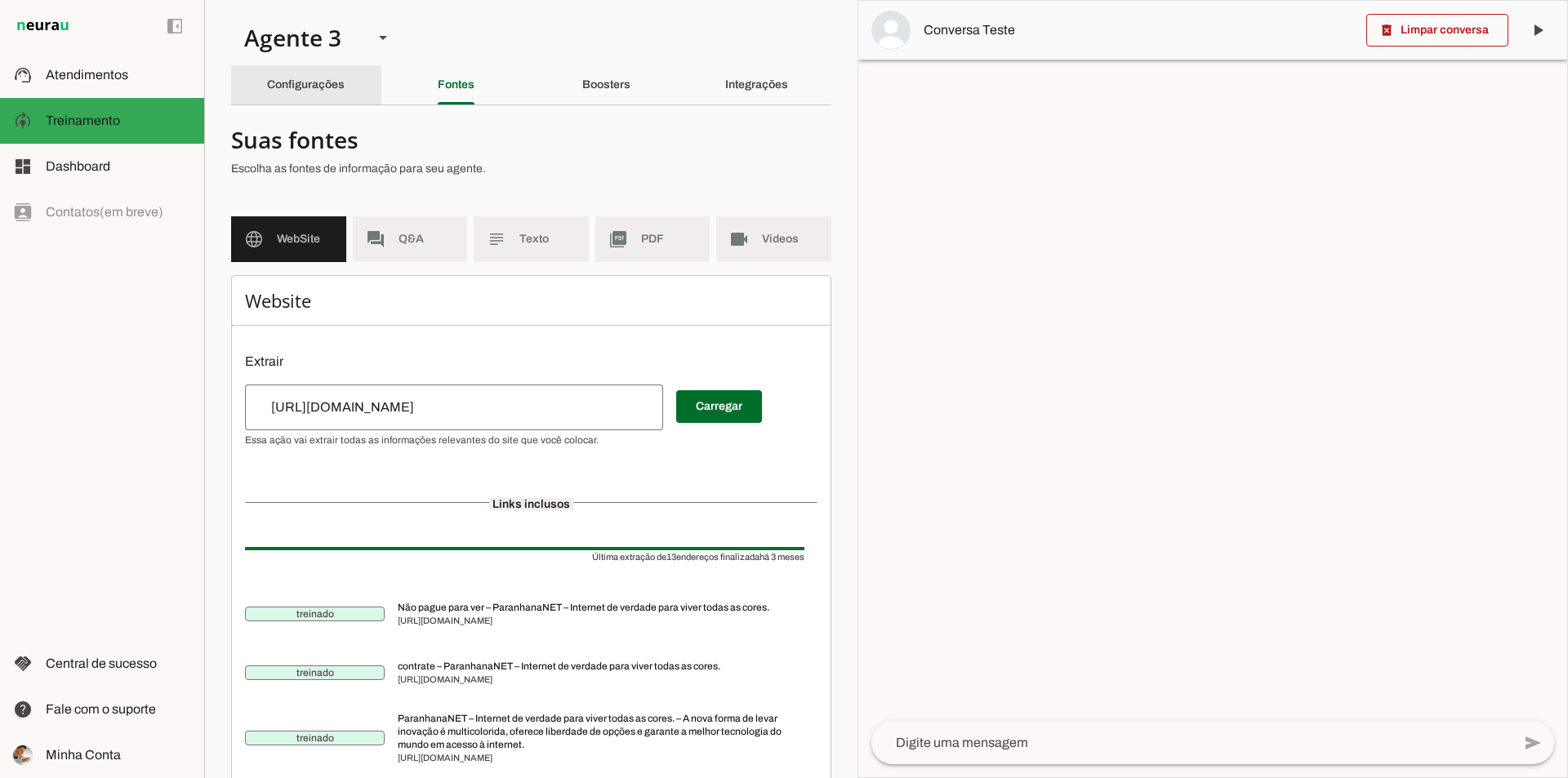
click at [315, 77] on div "Configurações" at bounding box center [306, 84] width 78 height 39
